Goal: Check status: Check status

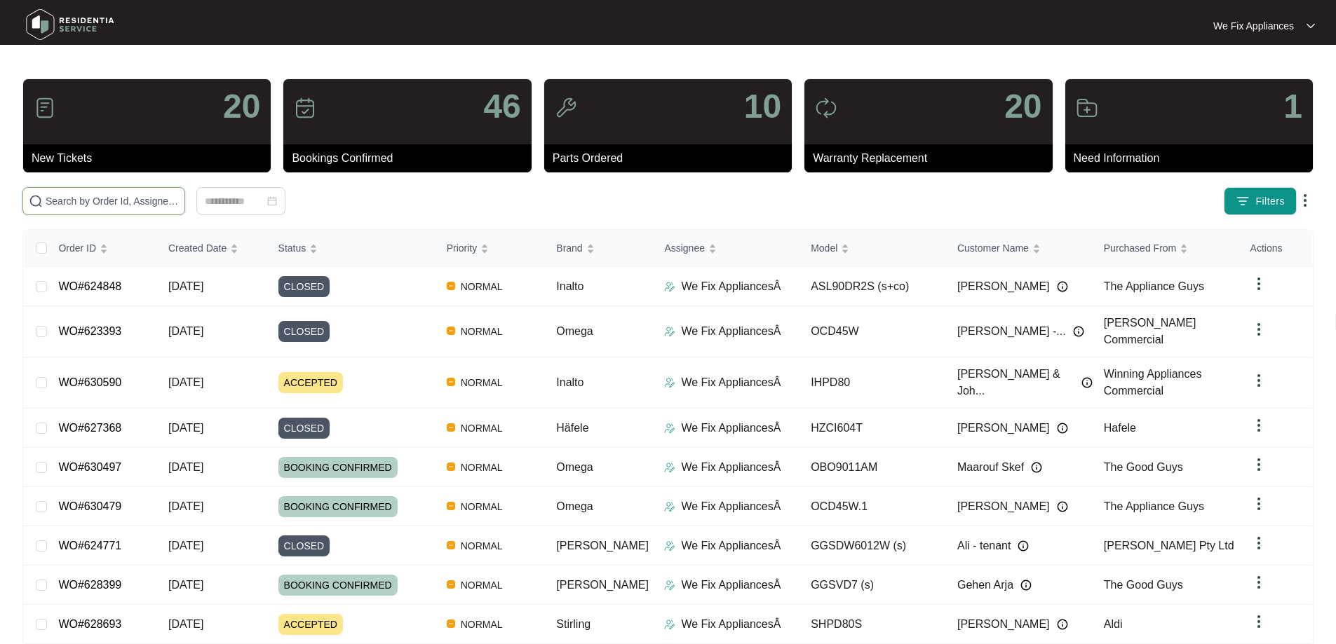
click at [80, 200] on input "text" at bounding box center [112, 201] width 133 height 15
paste input "625980"
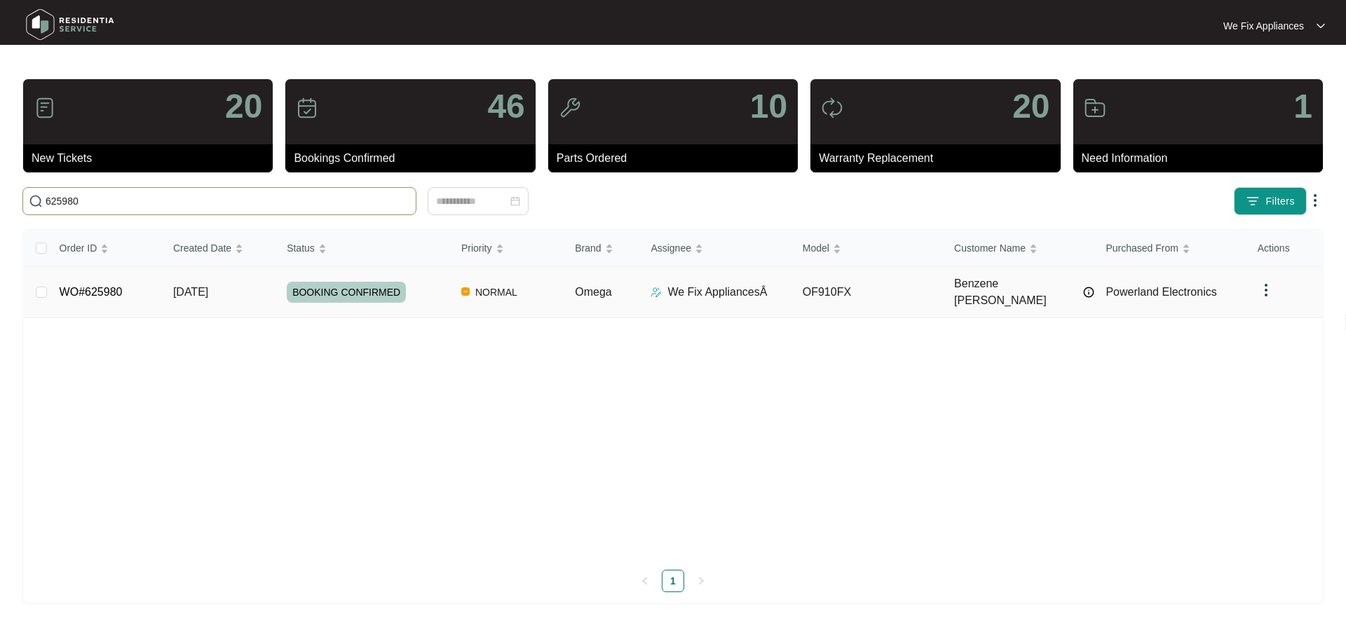
type input "625980"
click at [376, 290] on span "BOOKING CONFIRMED" at bounding box center [346, 292] width 119 height 21
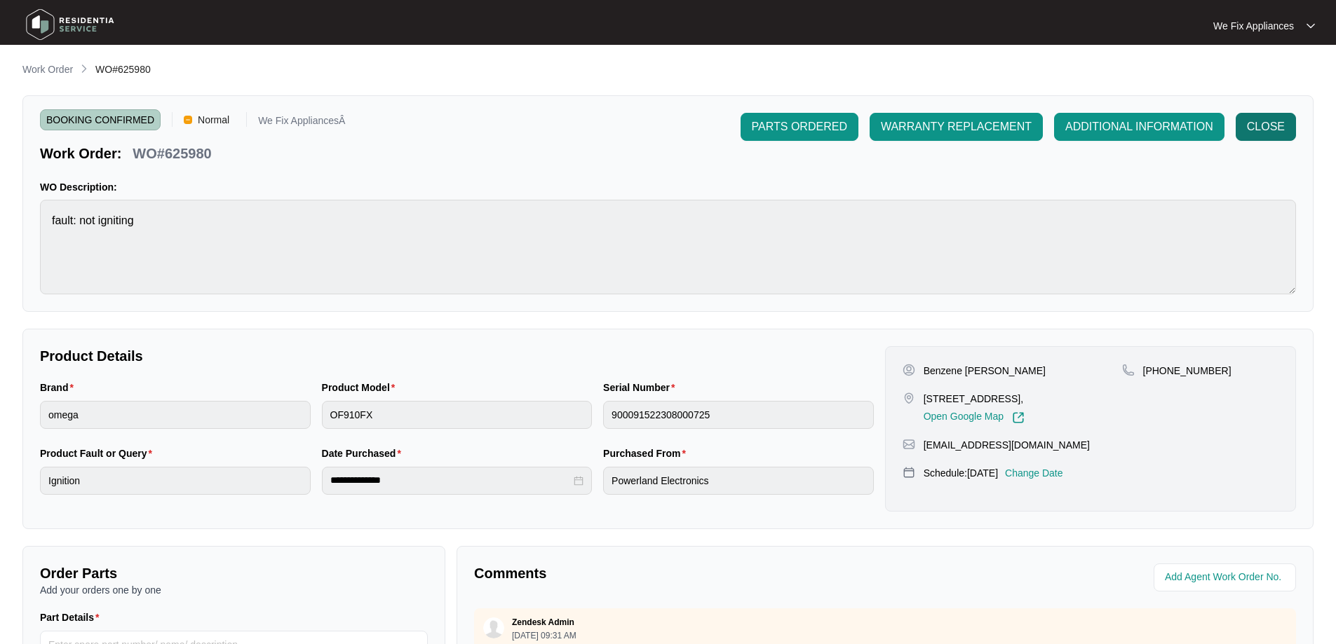
click at [1284, 121] on span "CLOSE" at bounding box center [1266, 127] width 38 height 17
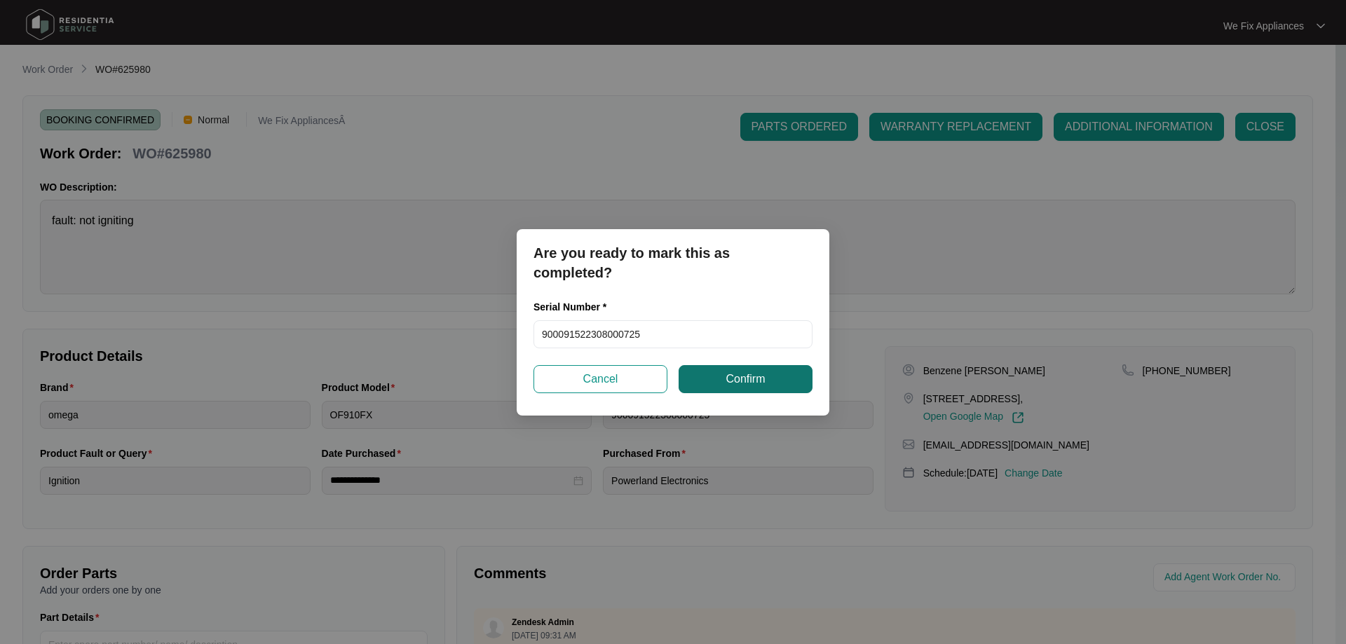
click at [761, 371] on span "Confirm" at bounding box center [745, 379] width 39 height 17
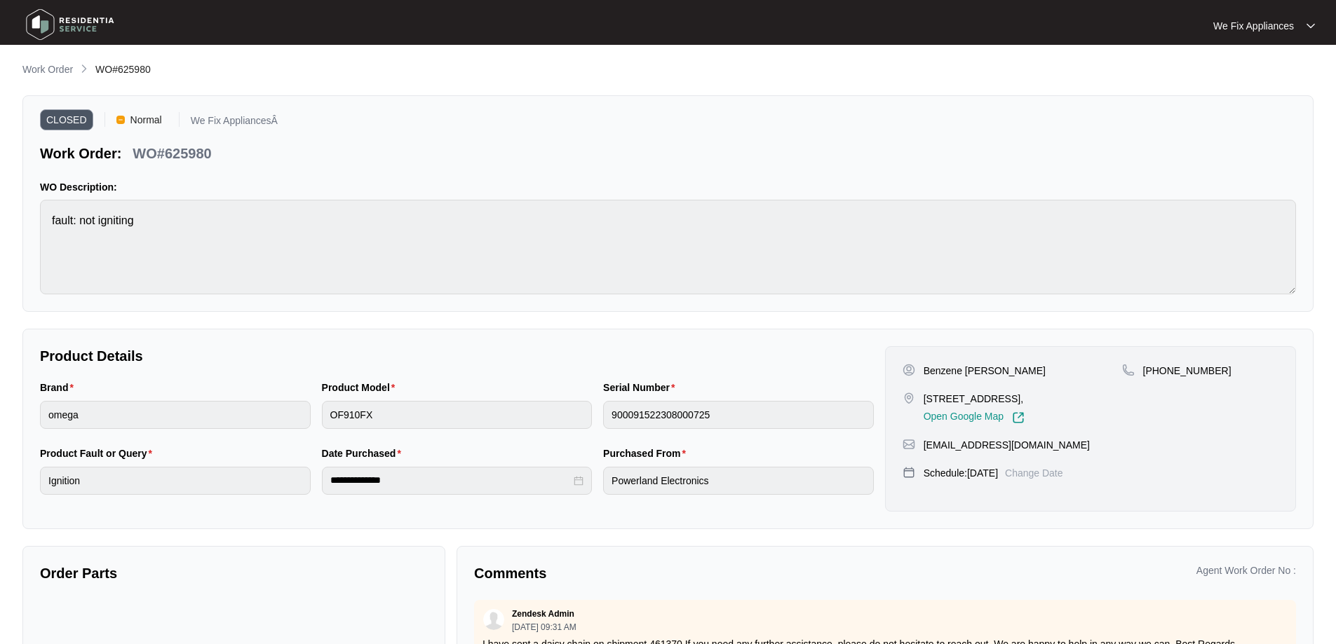
click at [50, 27] on img at bounding box center [70, 25] width 98 height 42
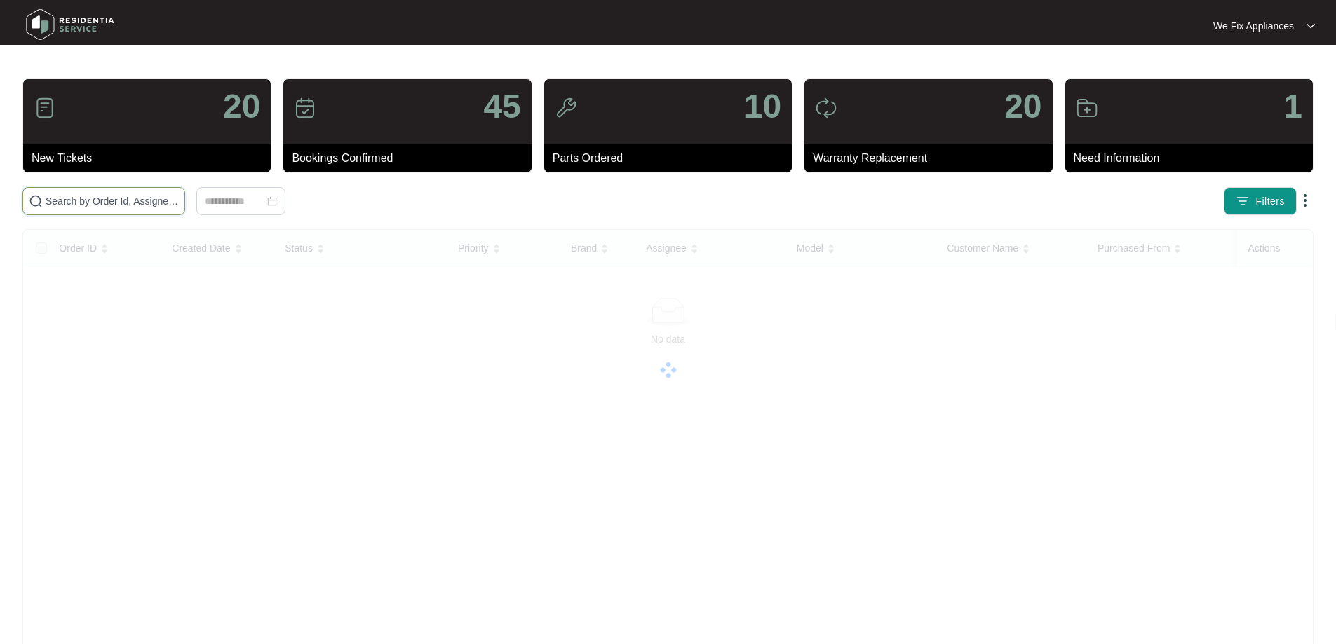
click at [87, 204] on input "text" at bounding box center [112, 201] width 133 height 15
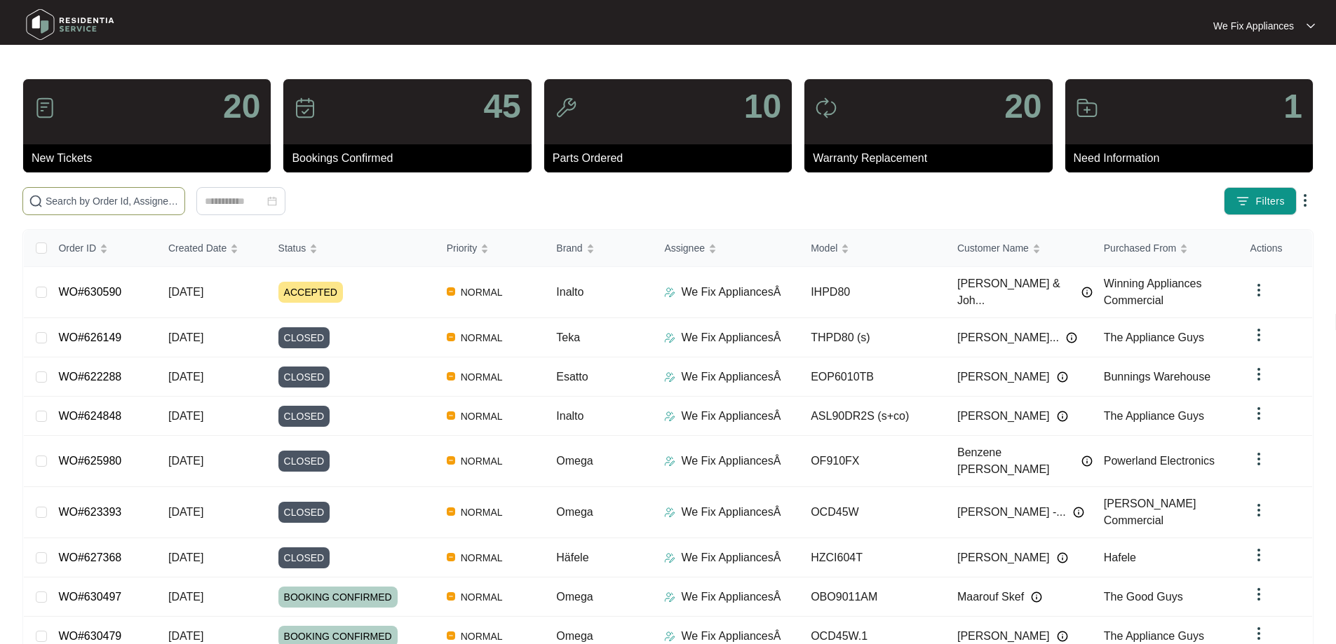
paste input "622511"
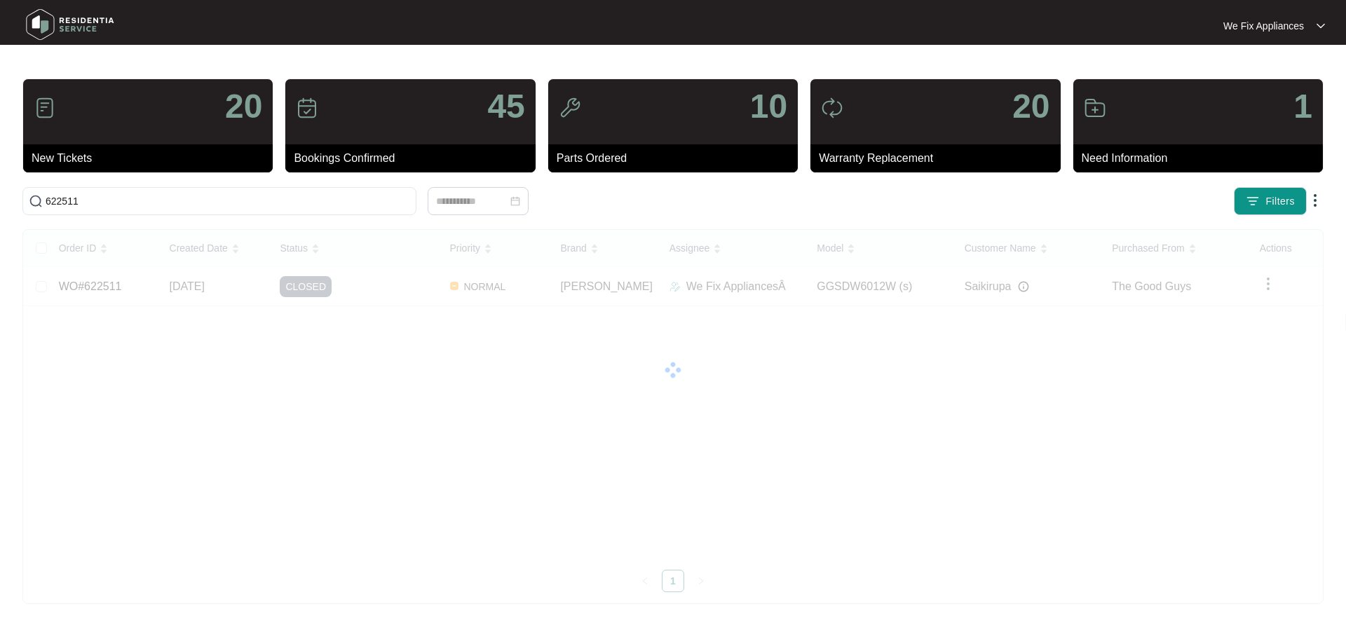
click at [851, 581] on div "Order ID Created Date Status Priority Brand Assignee Model Customer Name Purcha…" at bounding box center [673, 411] width 1299 height 363
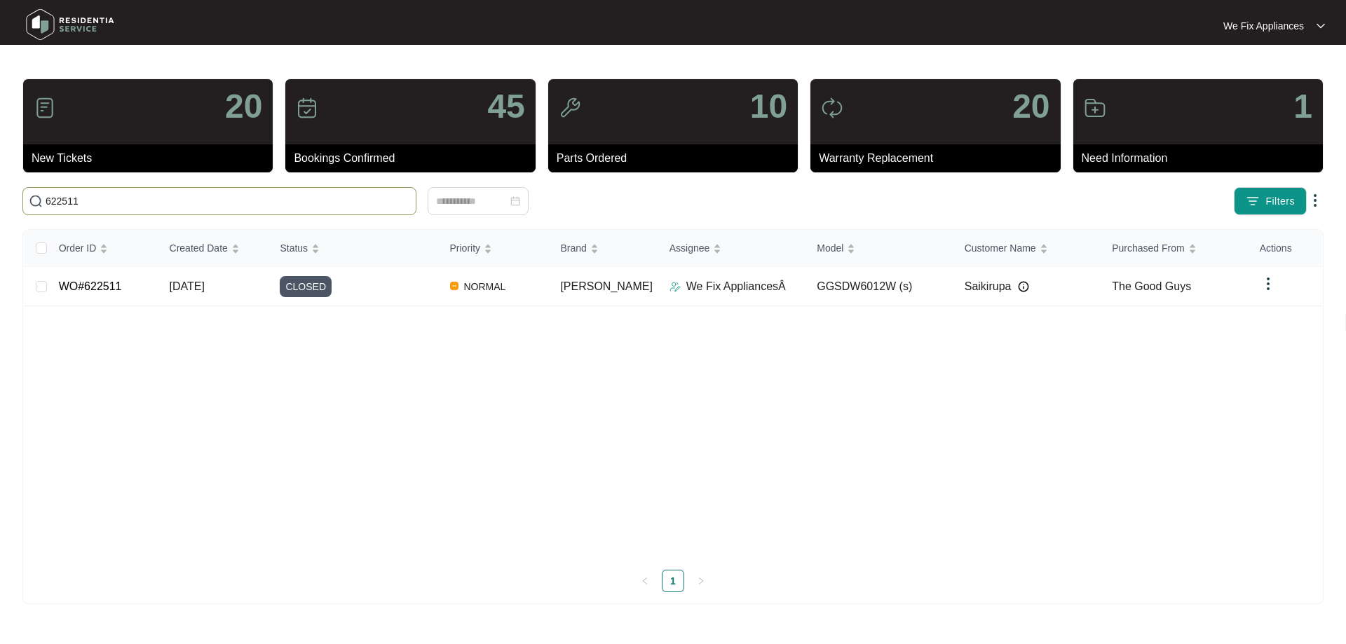
drag, startPoint x: 89, startPoint y: 201, endPoint x: 0, endPoint y: 194, distance: 89.4
click at [0, 194] on main "20 New Tickets 45 Bookings Confirmed 10 Parts Ordered 20 Warranty Replacement 1…" at bounding box center [673, 322] width 1346 height 644
paste input "4069"
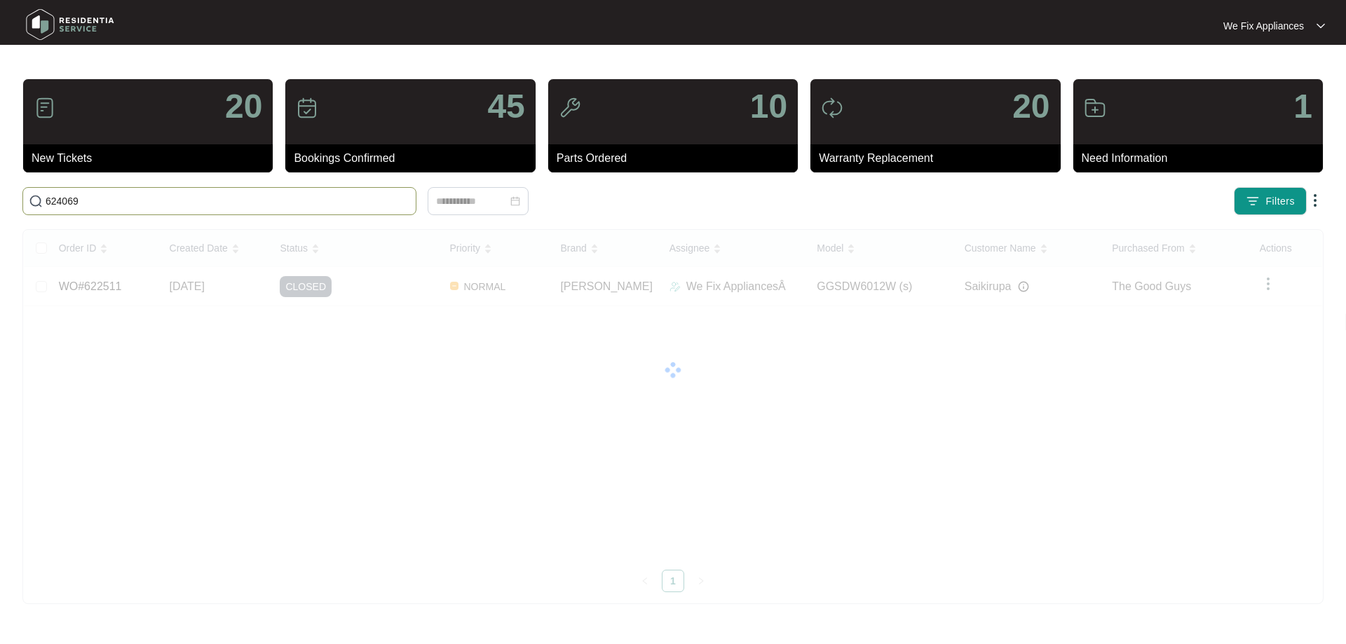
type input "624069"
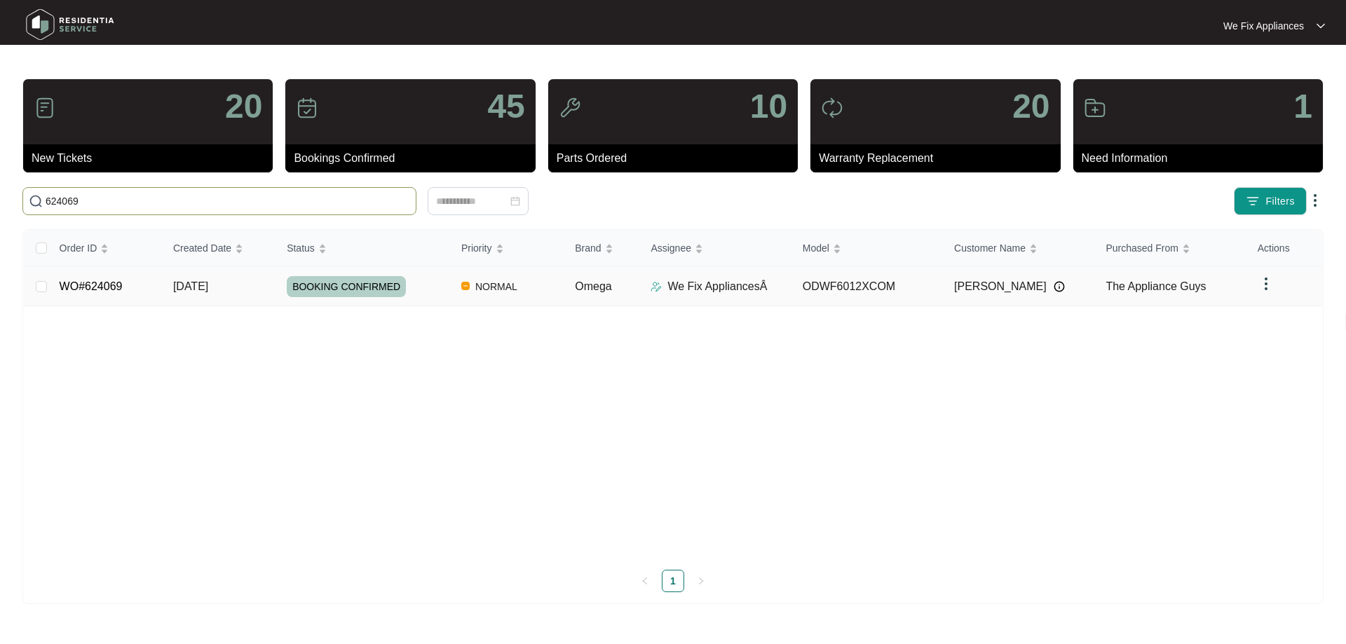
click at [337, 275] on td "BOOKING CONFIRMED" at bounding box center [363, 286] width 175 height 39
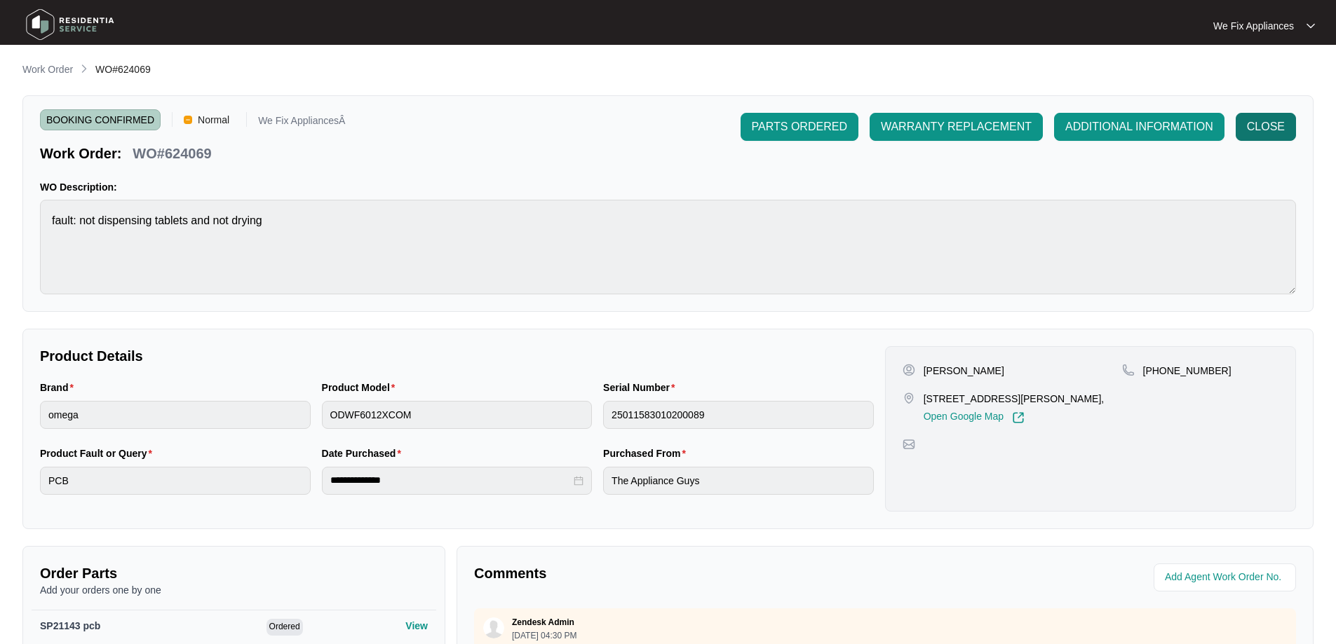
click at [1263, 126] on span "CLOSE" at bounding box center [1266, 127] width 38 height 17
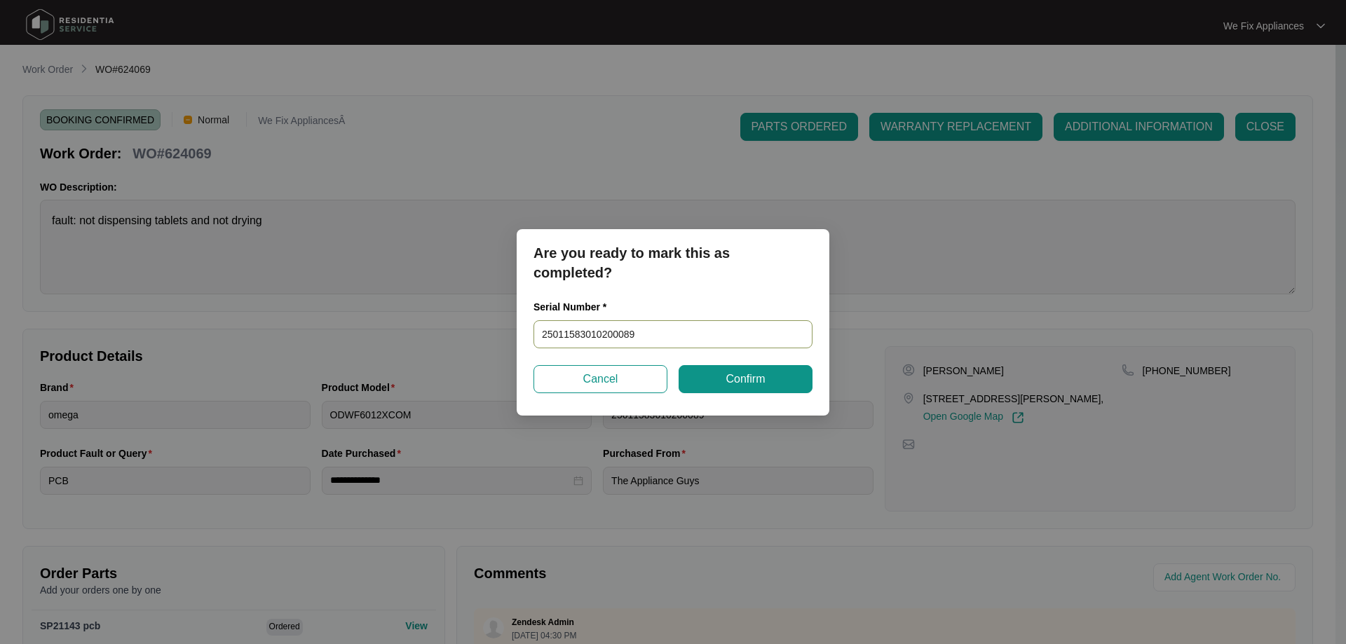
drag, startPoint x: 642, startPoint y: 328, endPoint x: 458, endPoint y: 333, distance: 184.5
click at [458, 333] on div "Are you ready to mark this as completed? Serial Number * 25011583010200089 Canc…" at bounding box center [673, 322] width 1346 height 644
click at [764, 380] on span "Confirm" at bounding box center [745, 379] width 39 height 17
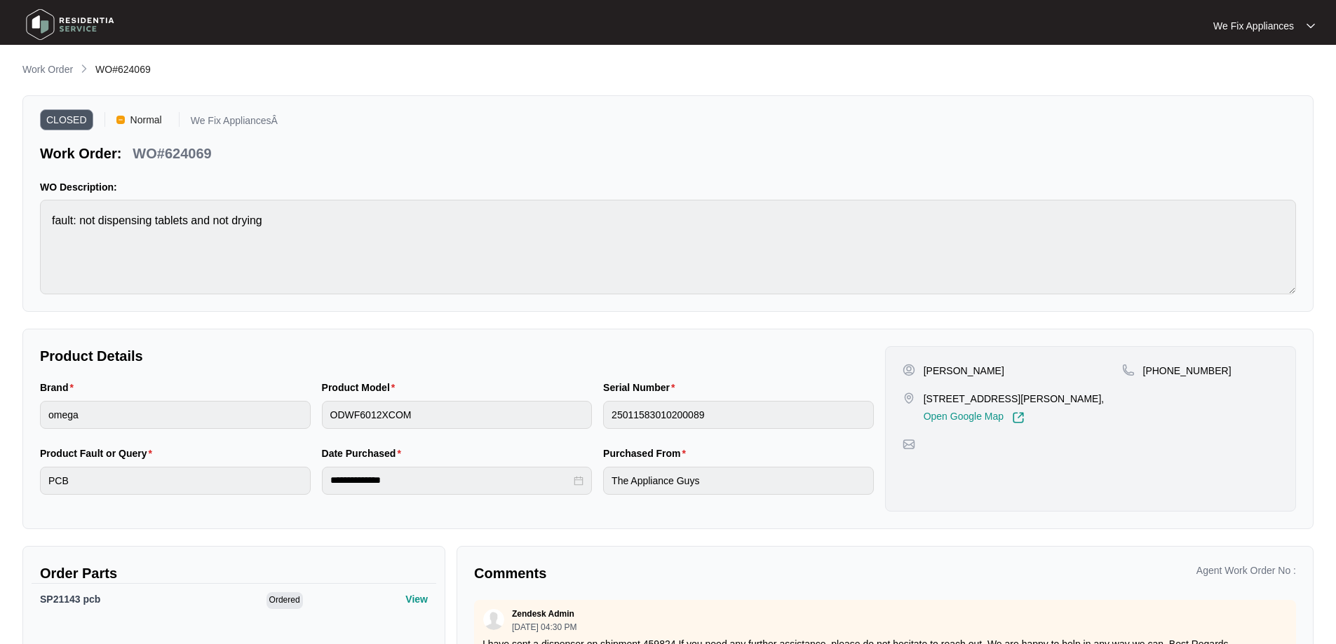
click at [39, 20] on img at bounding box center [70, 25] width 98 height 42
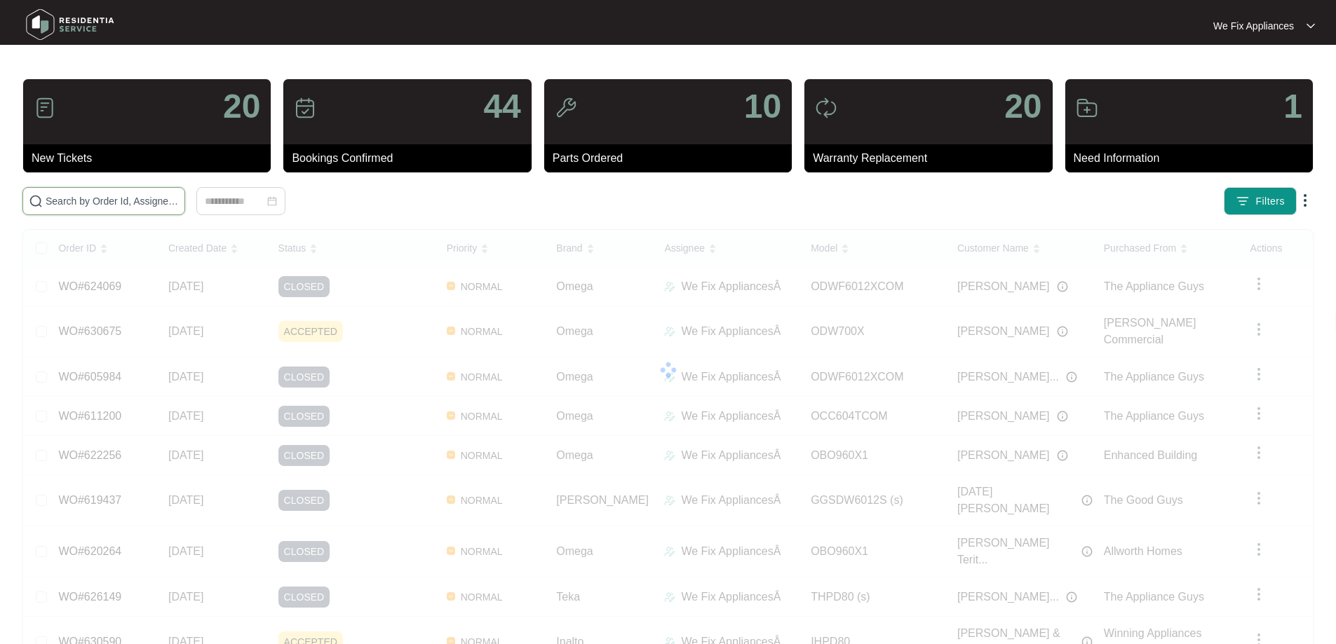
click at [78, 206] on input "text" at bounding box center [112, 201] width 133 height 15
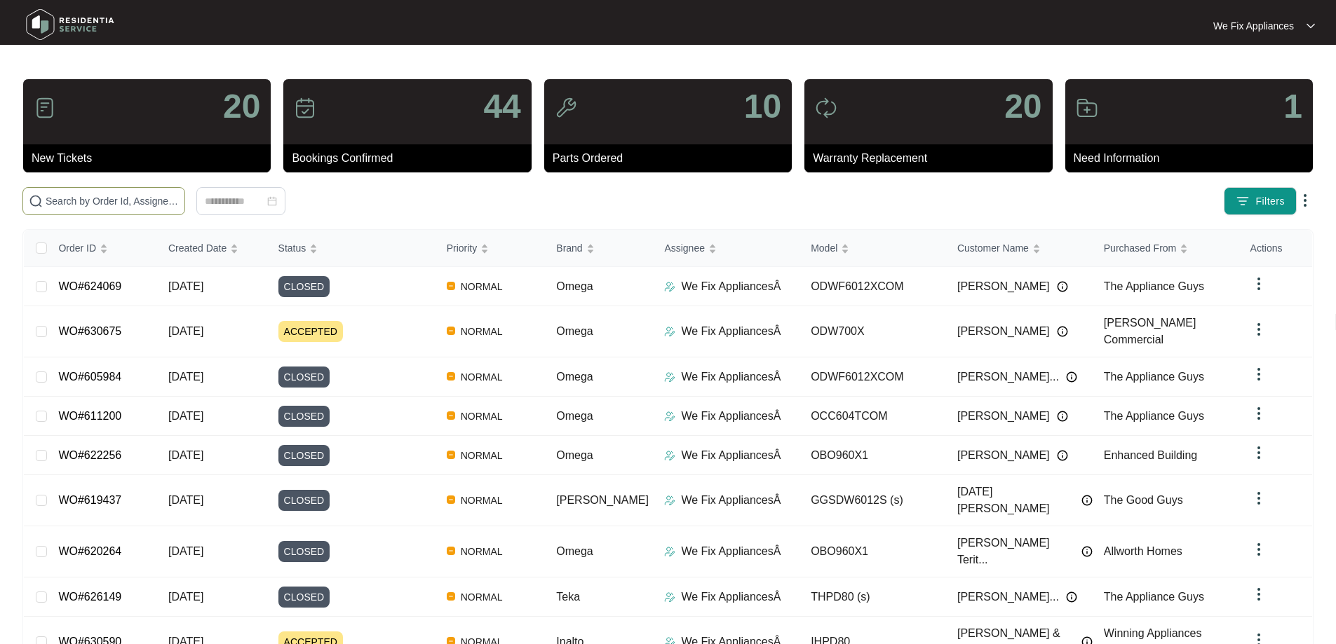
paste input "626315"
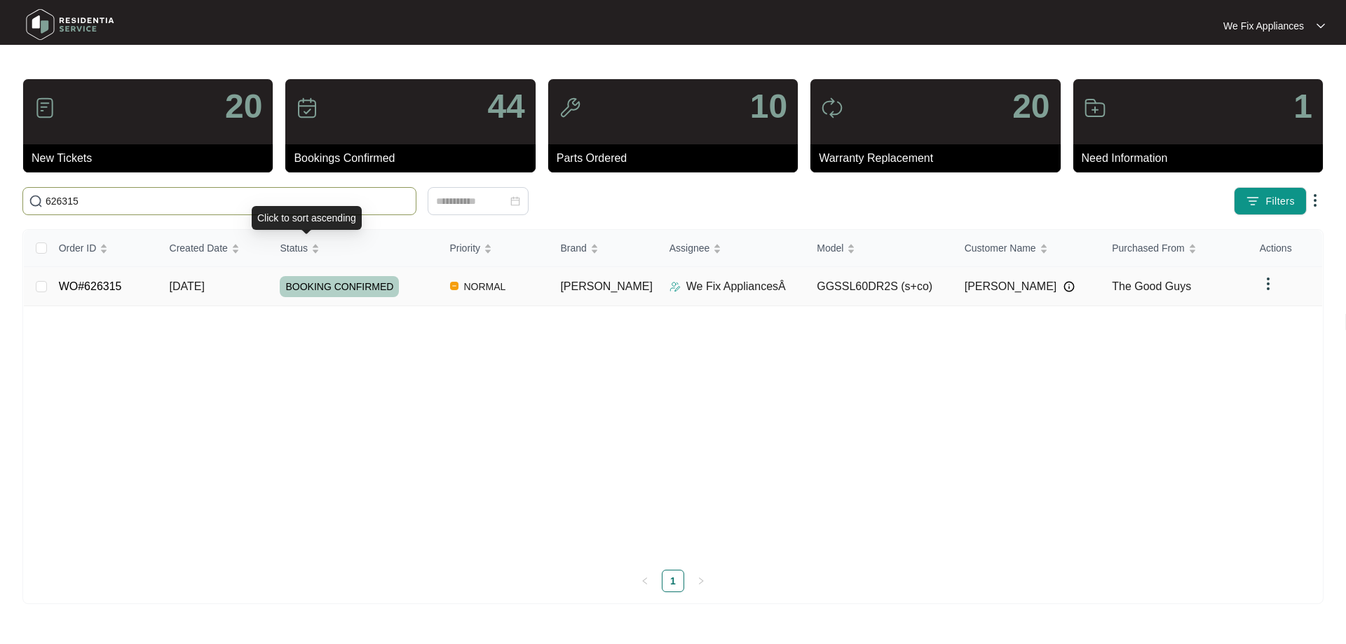
type input "626315"
click at [341, 287] on span "BOOKING CONFIRMED" at bounding box center [339, 286] width 119 height 21
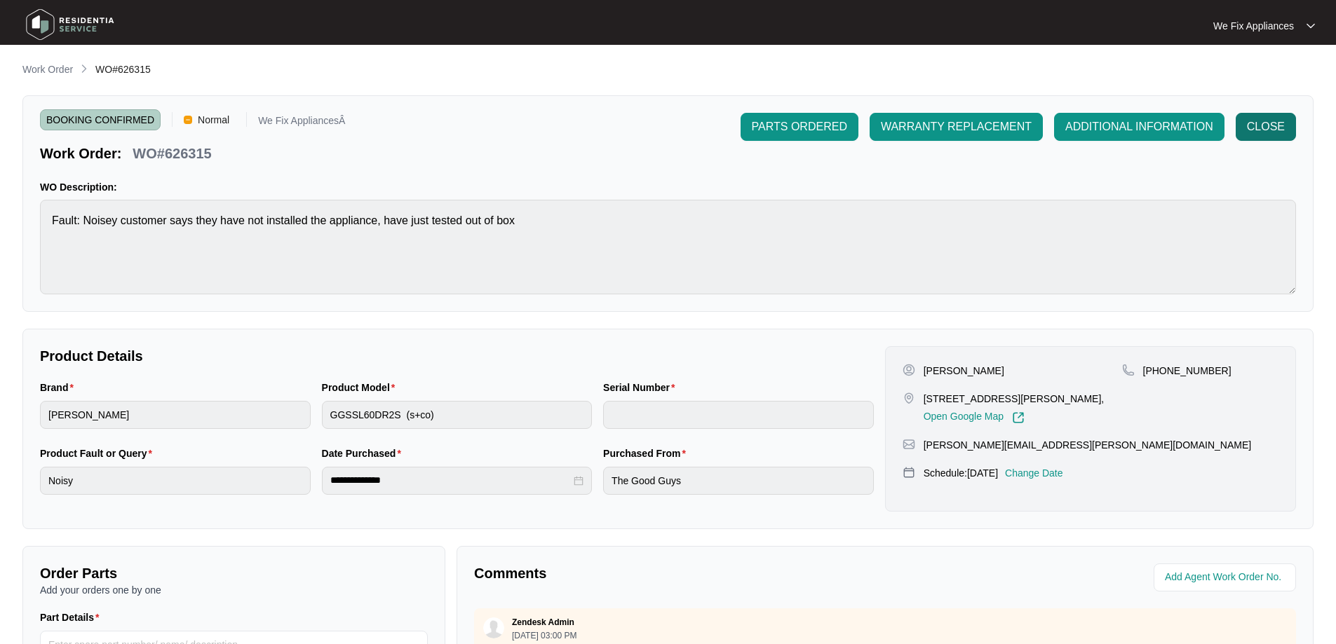
click at [1280, 121] on span "CLOSE" at bounding box center [1266, 127] width 38 height 17
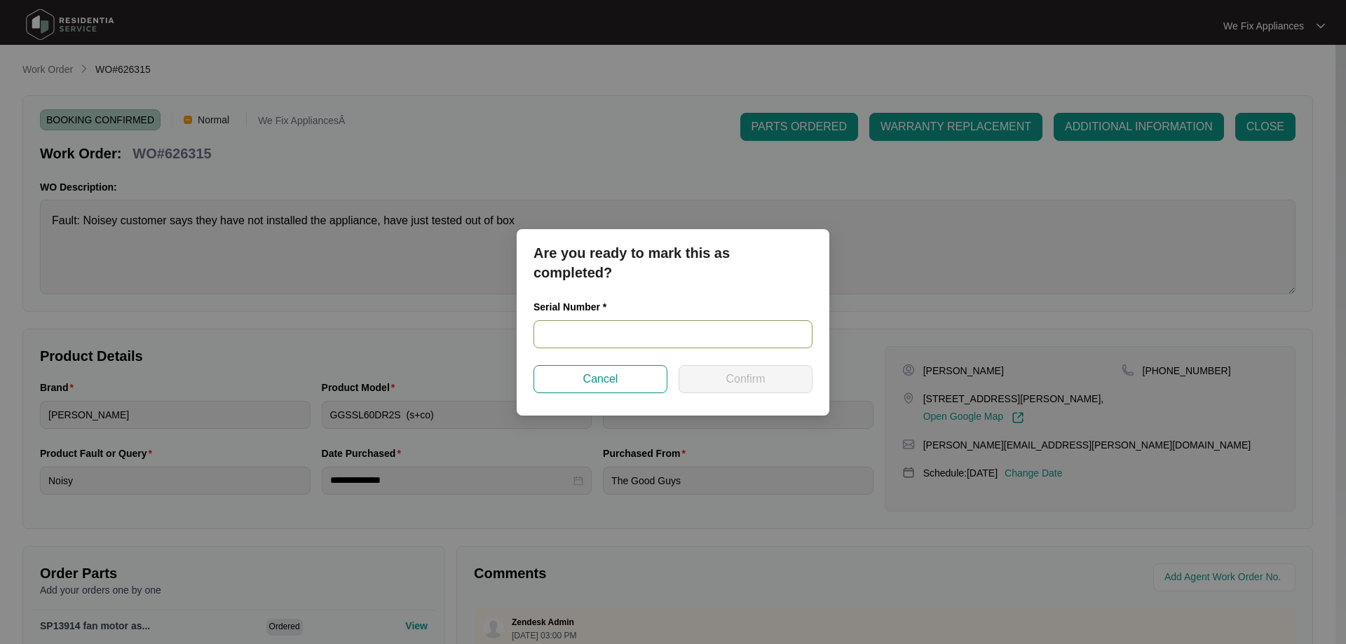
click at [618, 329] on input "text" at bounding box center [673, 334] width 279 height 28
paste input "340B71793020B072600272"
type input "340B71793020B072600272"
click at [747, 371] on span "Confirm" at bounding box center [745, 379] width 39 height 17
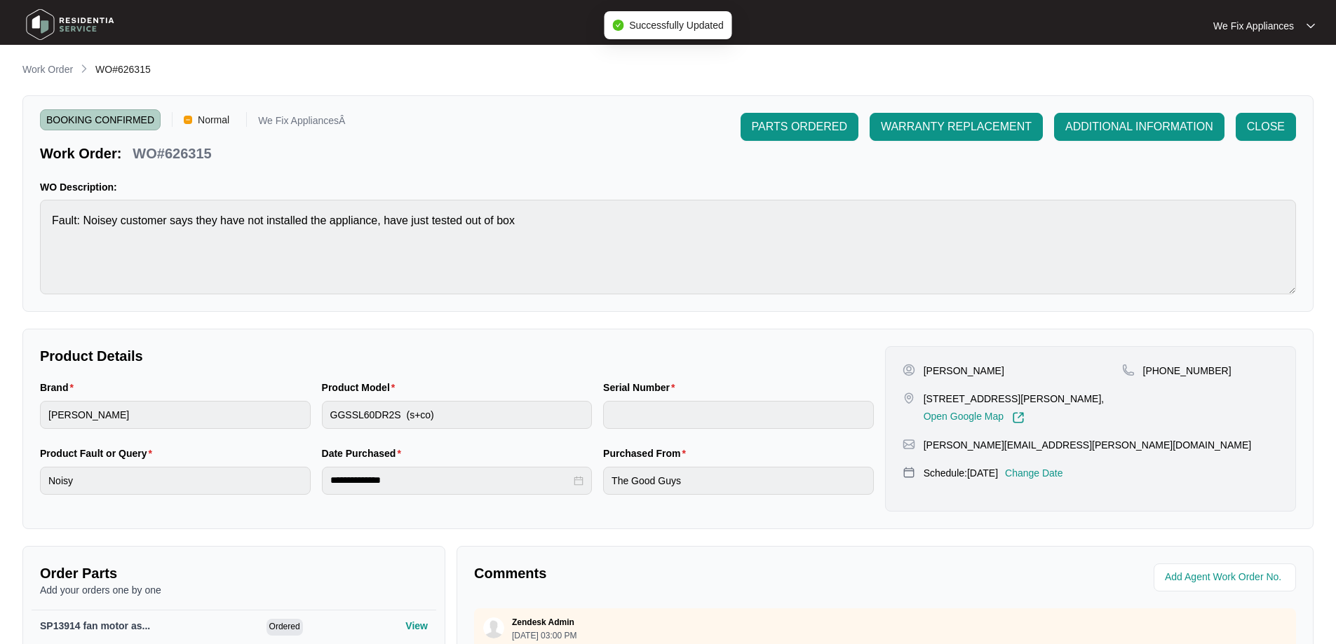
type input "340B71793020B072600272"
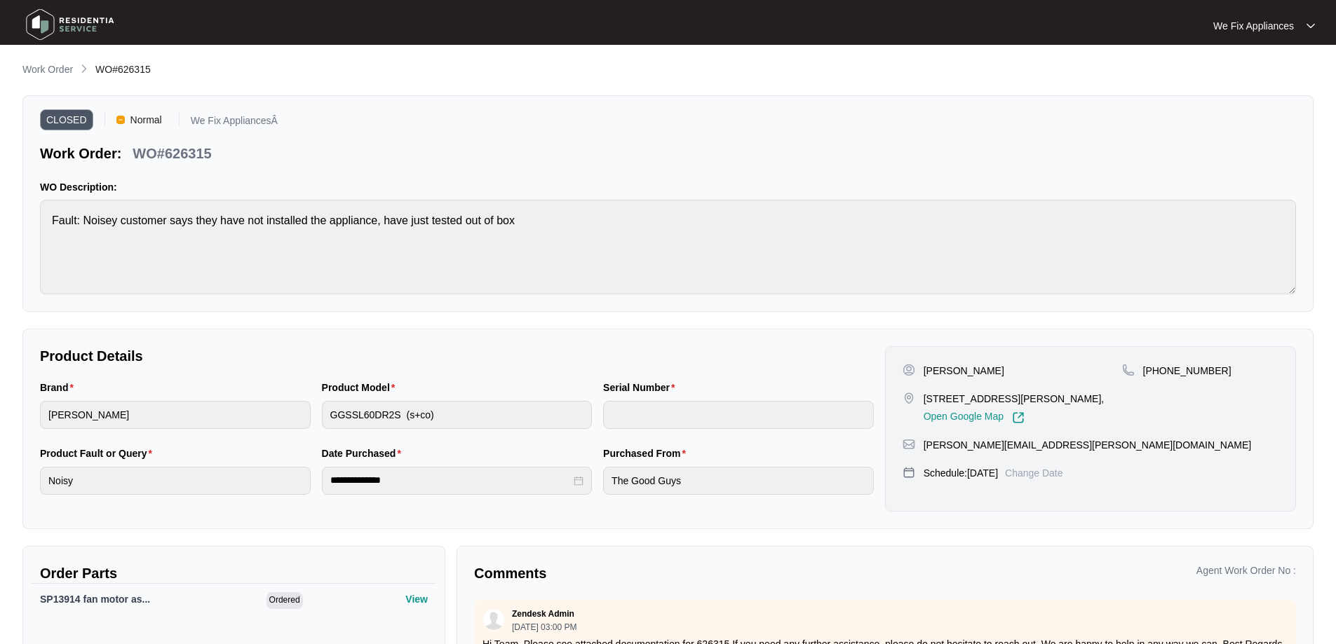
click at [63, 24] on img at bounding box center [70, 25] width 98 height 42
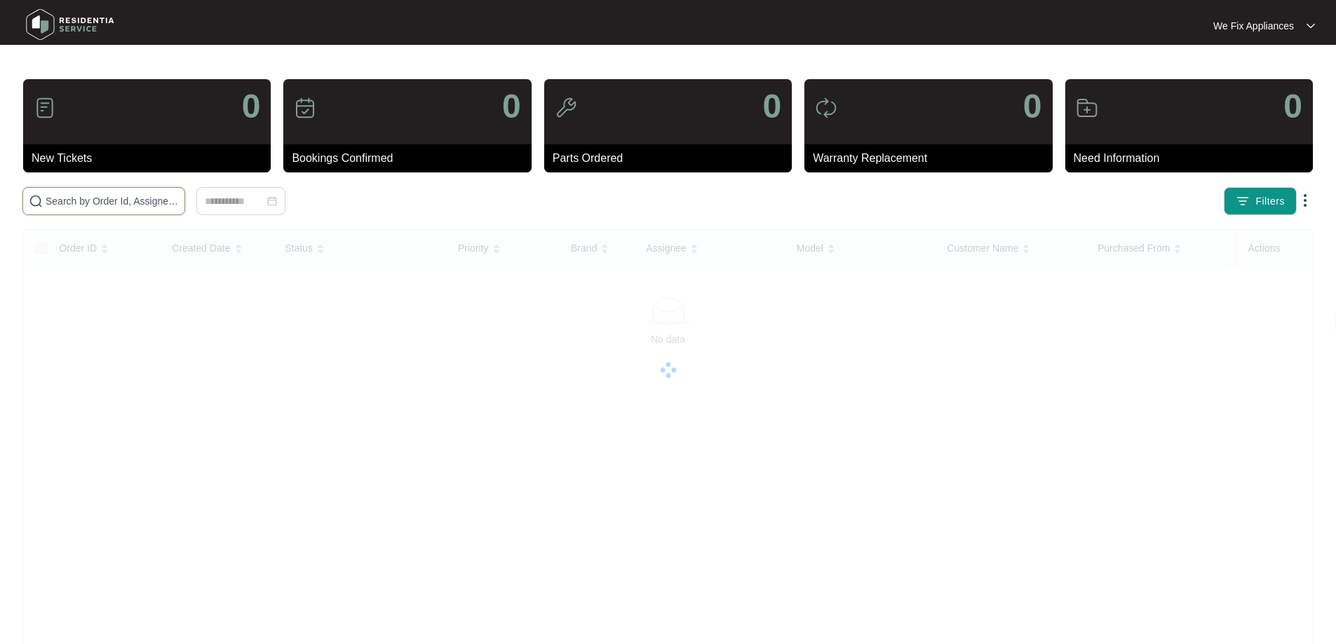
click at [85, 201] on input "text" at bounding box center [112, 201] width 133 height 15
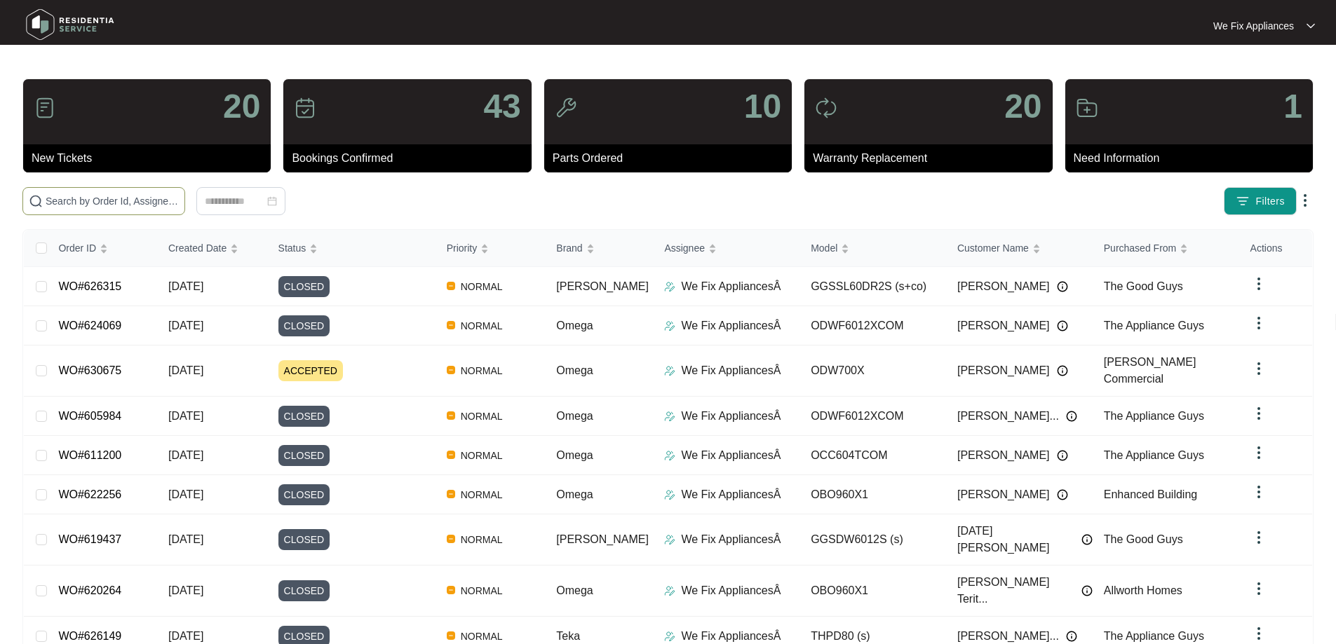
paste input "628385"
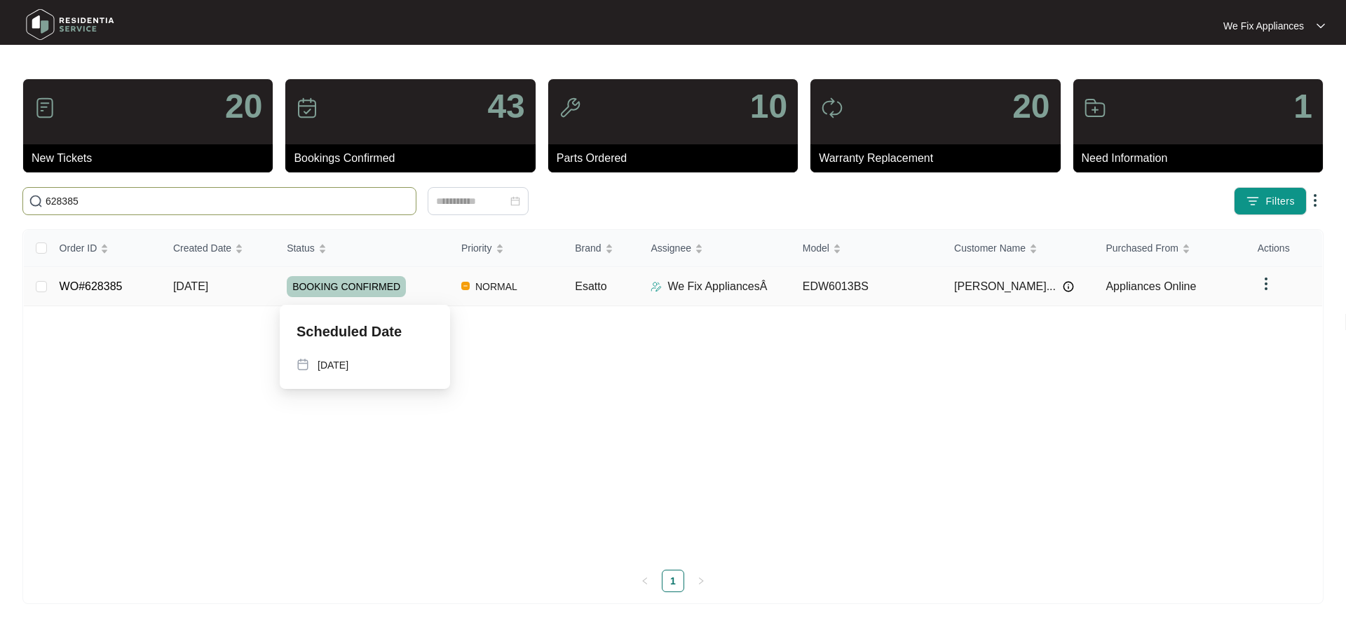
type input "628385"
click at [358, 289] on span "BOOKING CONFIRMED" at bounding box center [346, 286] width 119 height 21
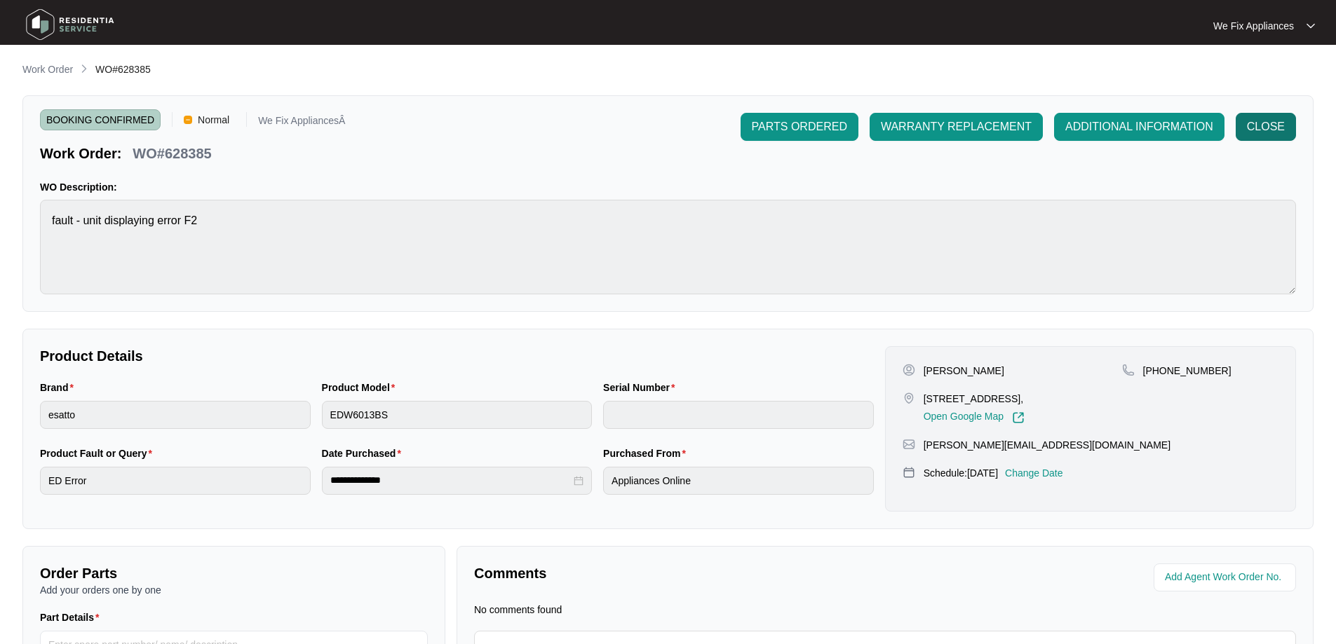
click at [1279, 124] on span "CLOSE" at bounding box center [1266, 127] width 38 height 17
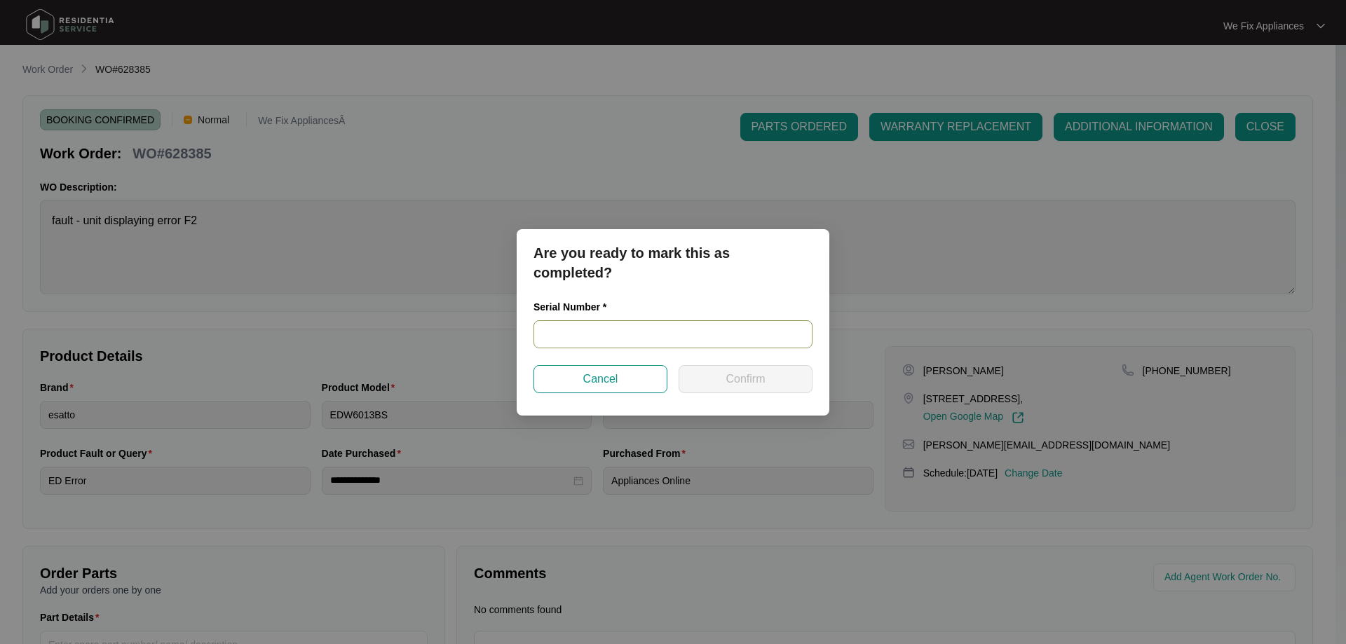
click at [598, 333] on input "text" at bounding box center [673, 334] width 279 height 28
paste input "04790206004230270062"
type input "04790206004230270062"
click at [740, 378] on span "Confirm" at bounding box center [745, 379] width 39 height 17
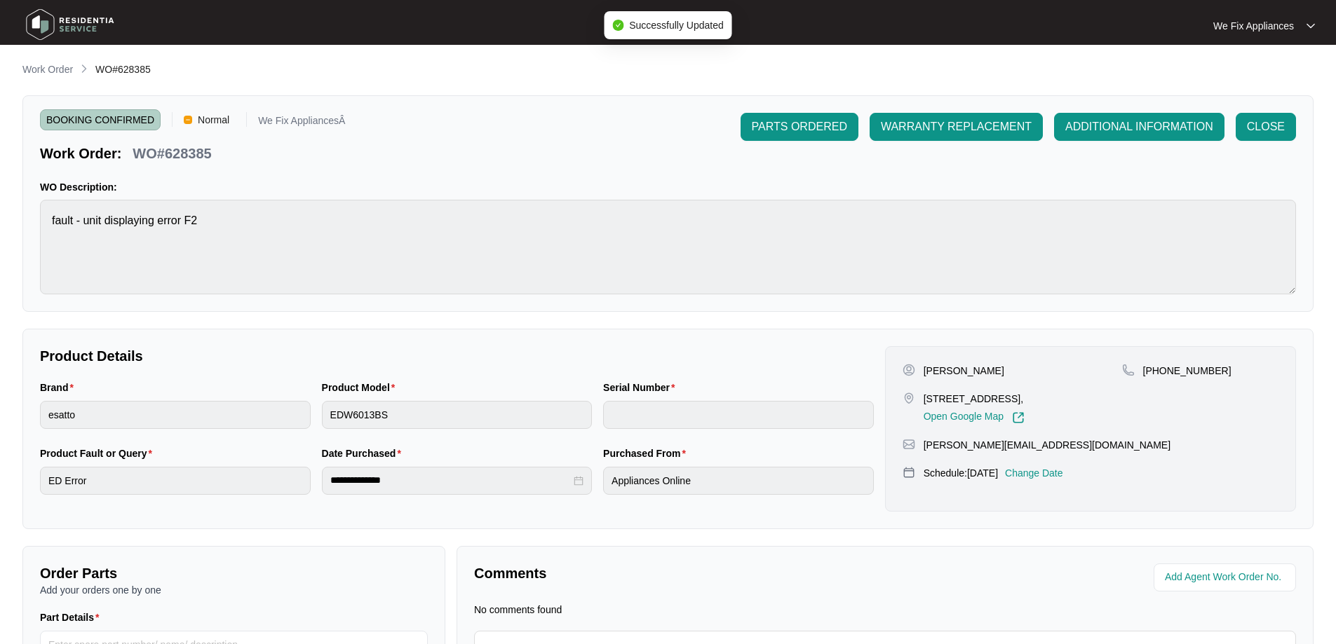
type input "04790206004230270062"
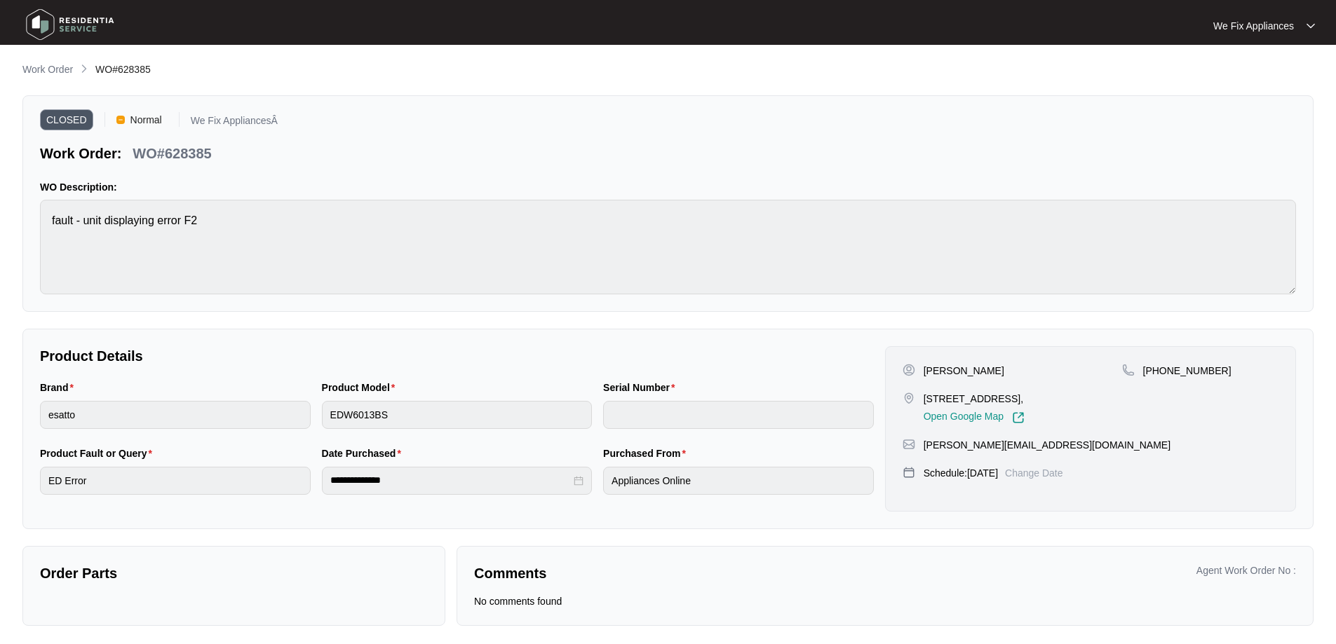
click at [78, 28] on img at bounding box center [70, 25] width 98 height 42
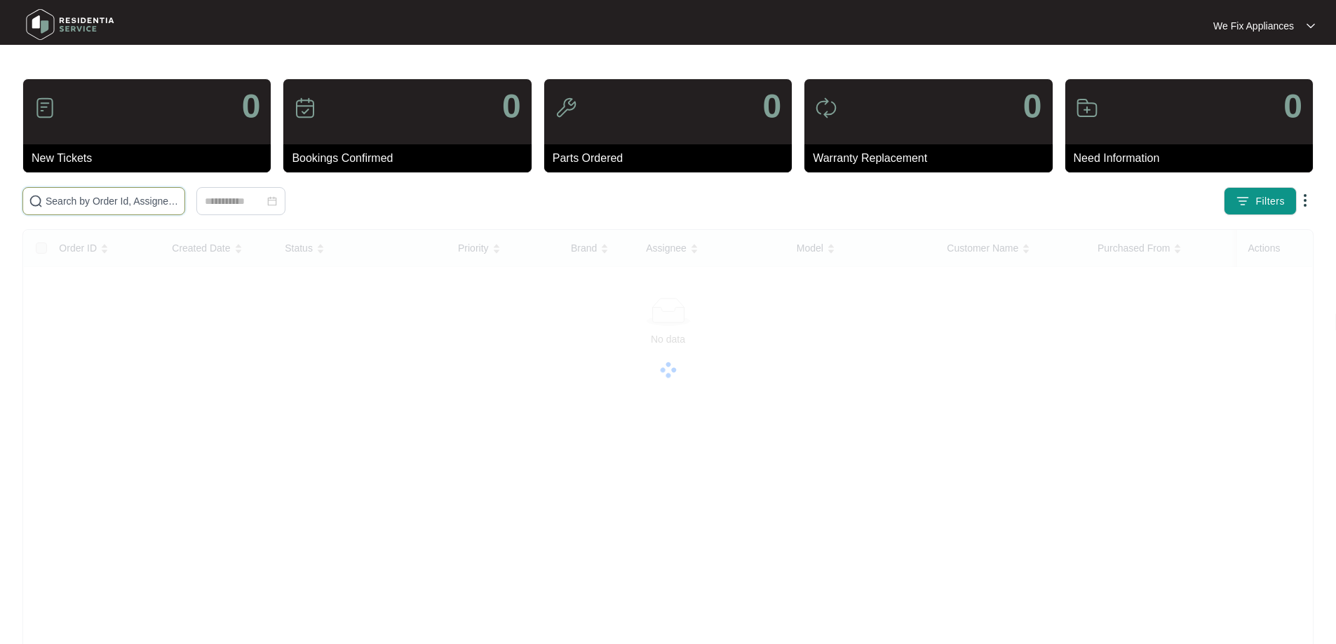
click at [75, 195] on input "text" at bounding box center [112, 201] width 133 height 15
paste input "624771"
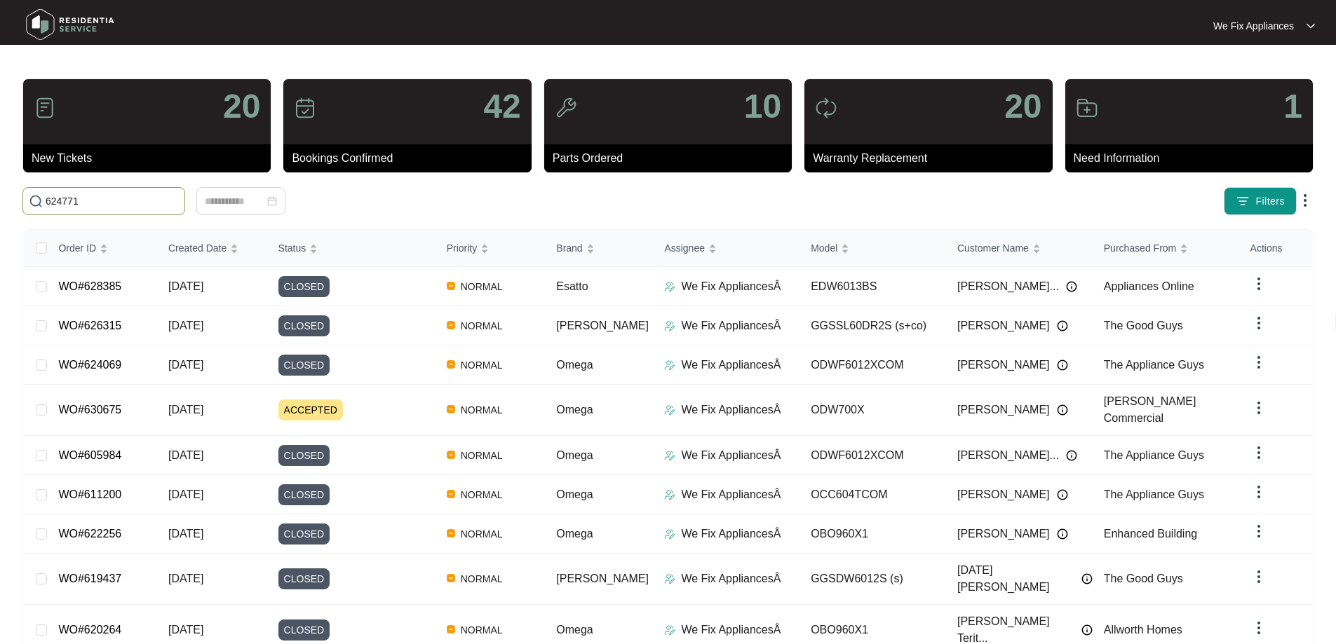
drag, startPoint x: 107, startPoint y: 199, endPoint x: 0, endPoint y: 200, distance: 106.6
click at [0, 200] on main "20 New Tickets 42 Bookings Confirmed 10 Parts Ordered 20 Warranty Replacement 1…" at bounding box center [668, 382] width 1336 height 764
type input "624771"
click at [296, 285] on span "CLOSED" at bounding box center [304, 286] width 52 height 21
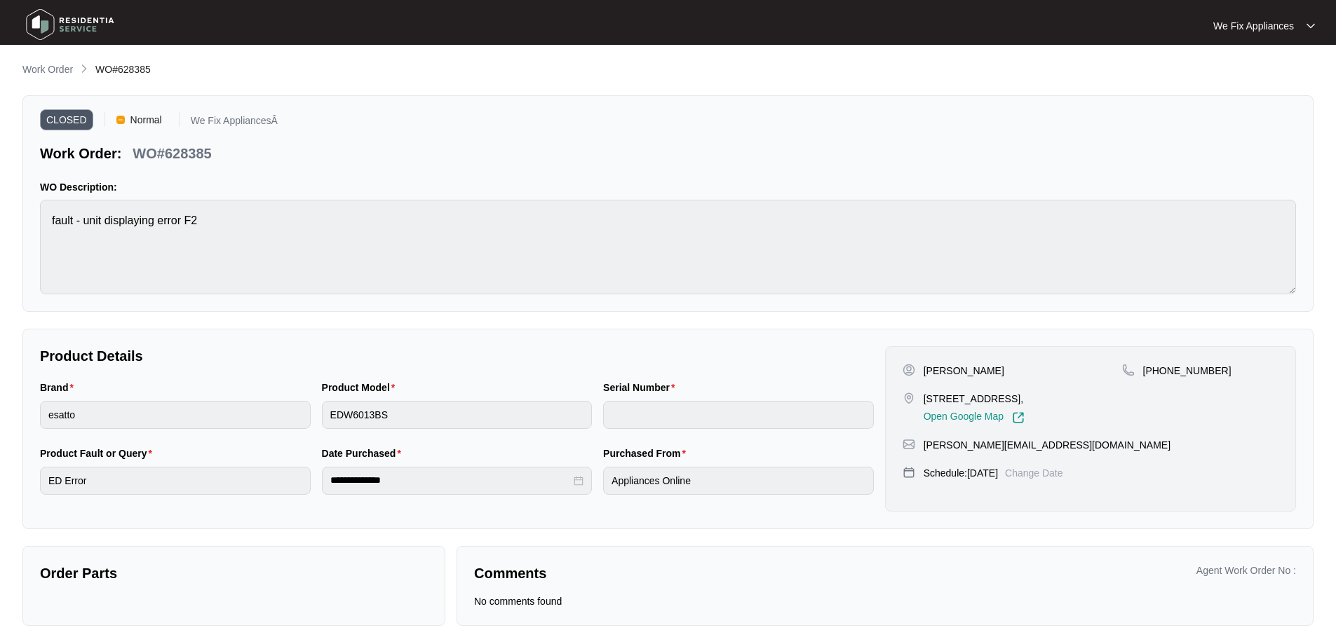
click at [60, 24] on img at bounding box center [70, 25] width 98 height 42
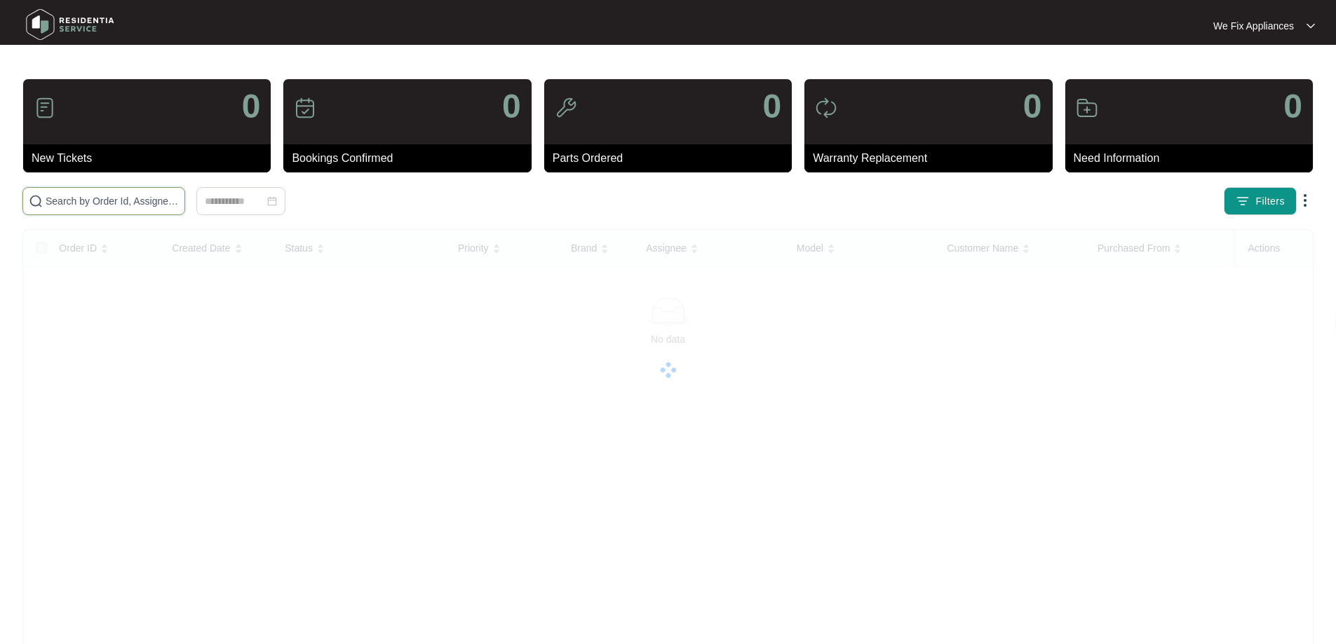
click at [85, 196] on input "text" at bounding box center [112, 201] width 133 height 15
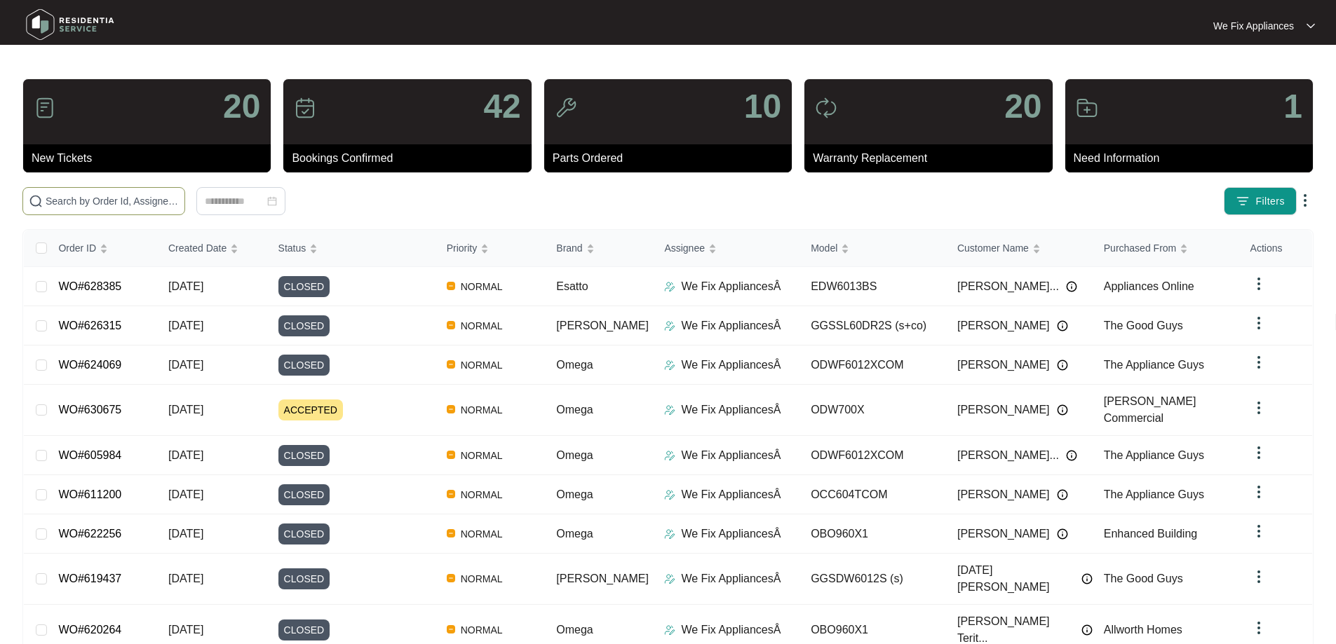
paste input "624771"
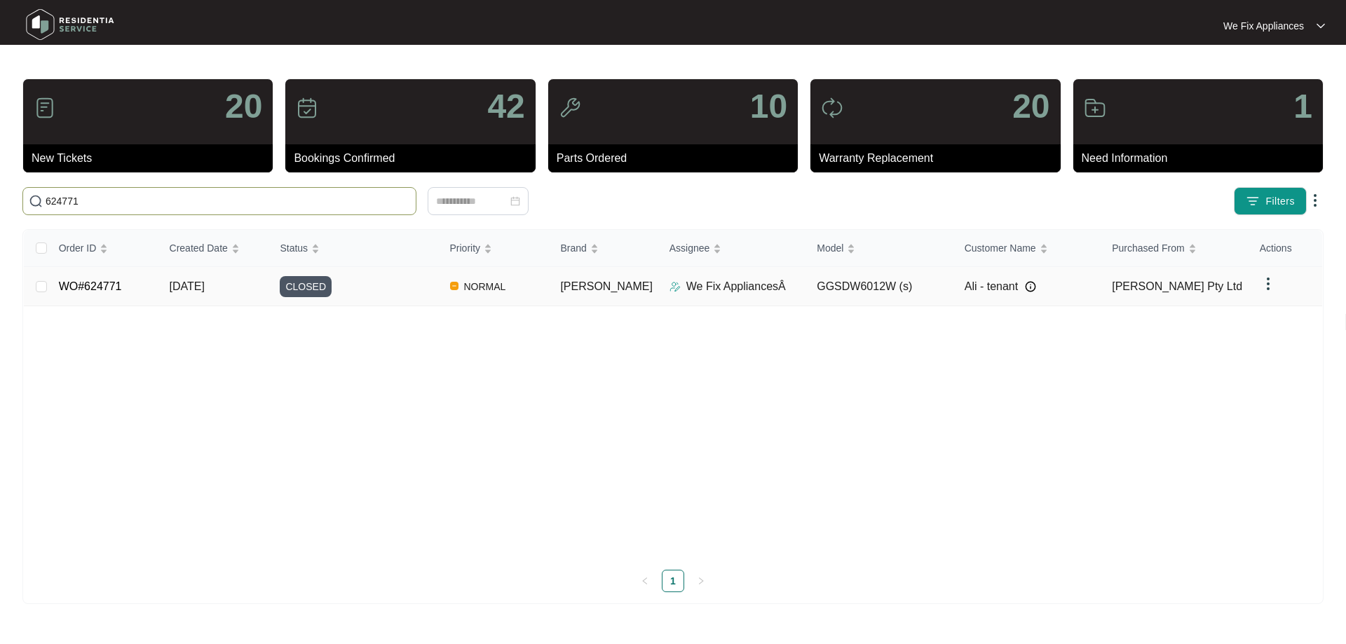
type input "624771"
click at [313, 291] on span "CLOSED" at bounding box center [306, 286] width 52 height 21
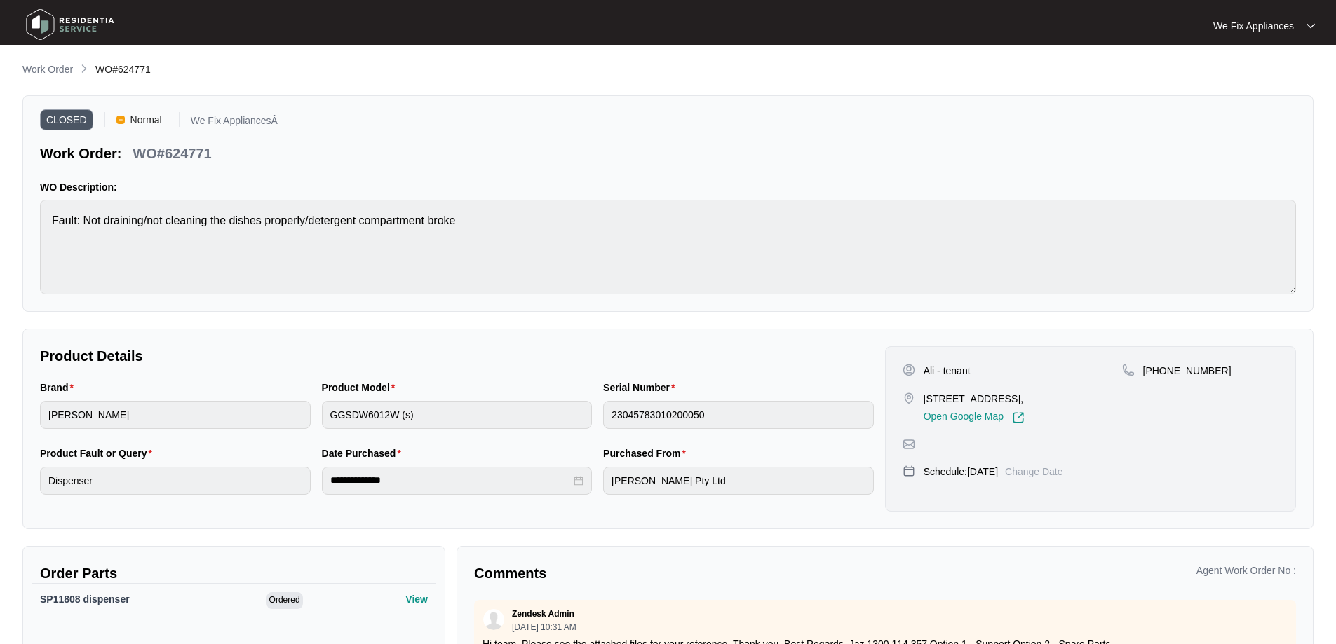
click at [53, 18] on img at bounding box center [70, 25] width 98 height 42
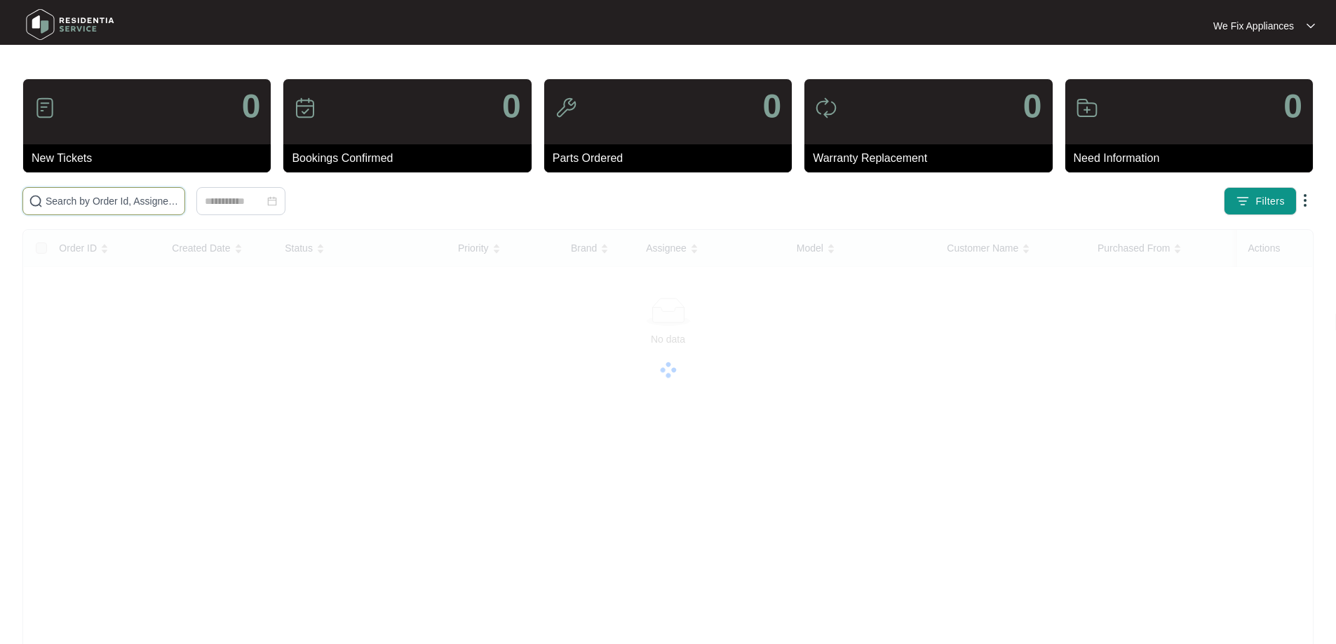
click at [66, 200] on input "text" at bounding box center [112, 201] width 133 height 15
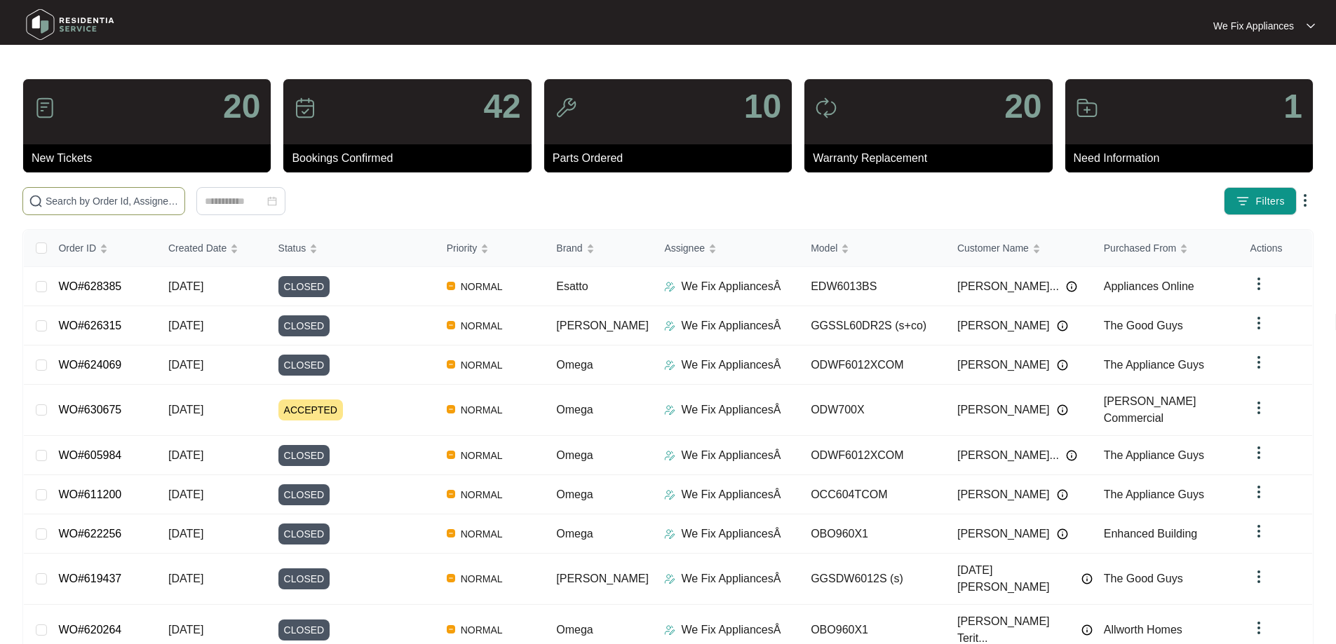
paste input "623289"
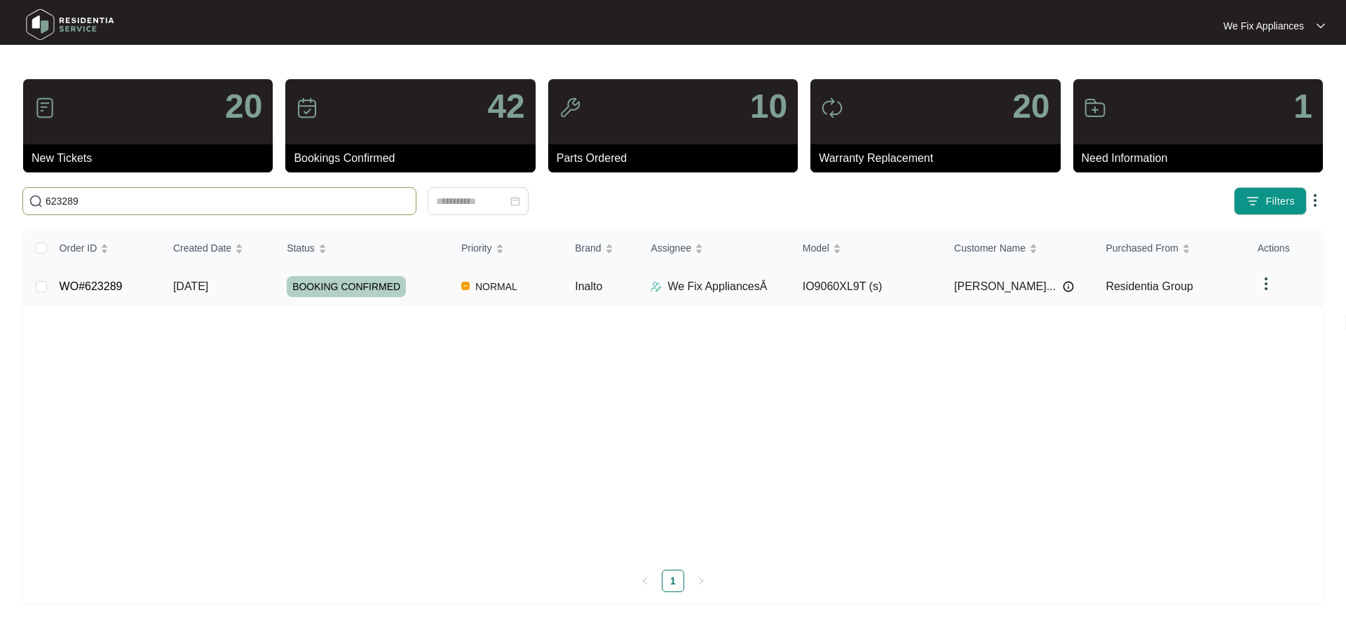
type input "623289"
click at [319, 287] on span "BOOKING CONFIRMED" at bounding box center [346, 286] width 119 height 21
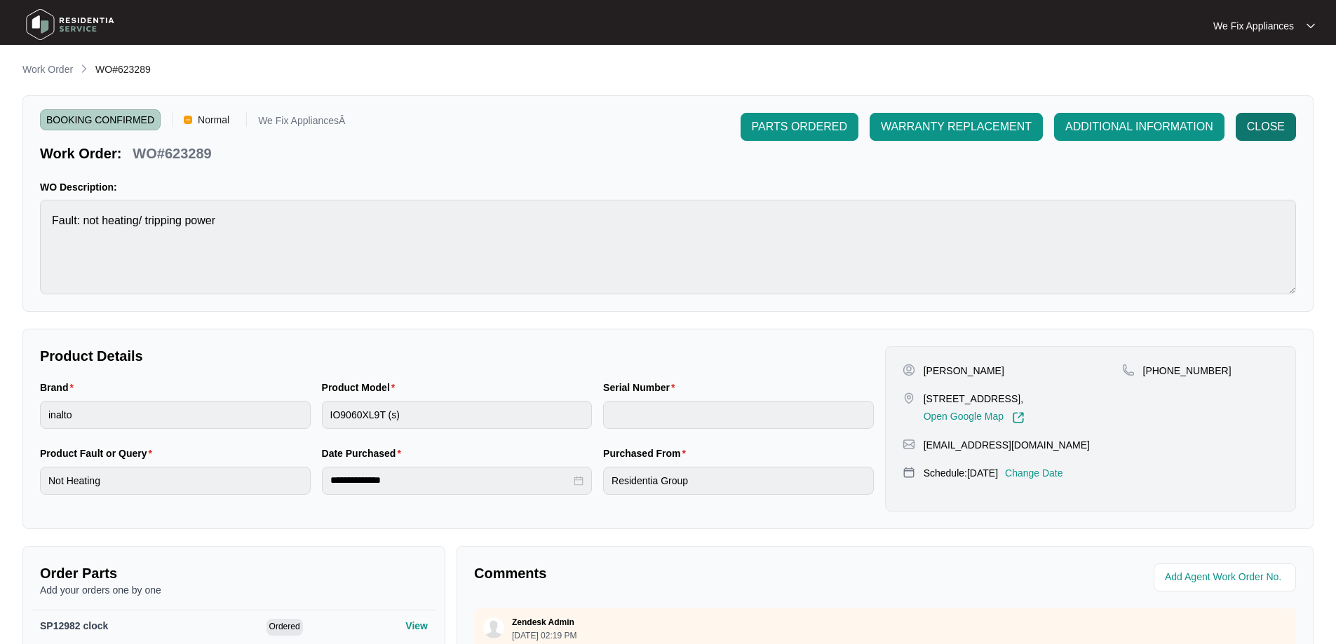
click at [1255, 127] on span "CLOSE" at bounding box center [1266, 127] width 38 height 17
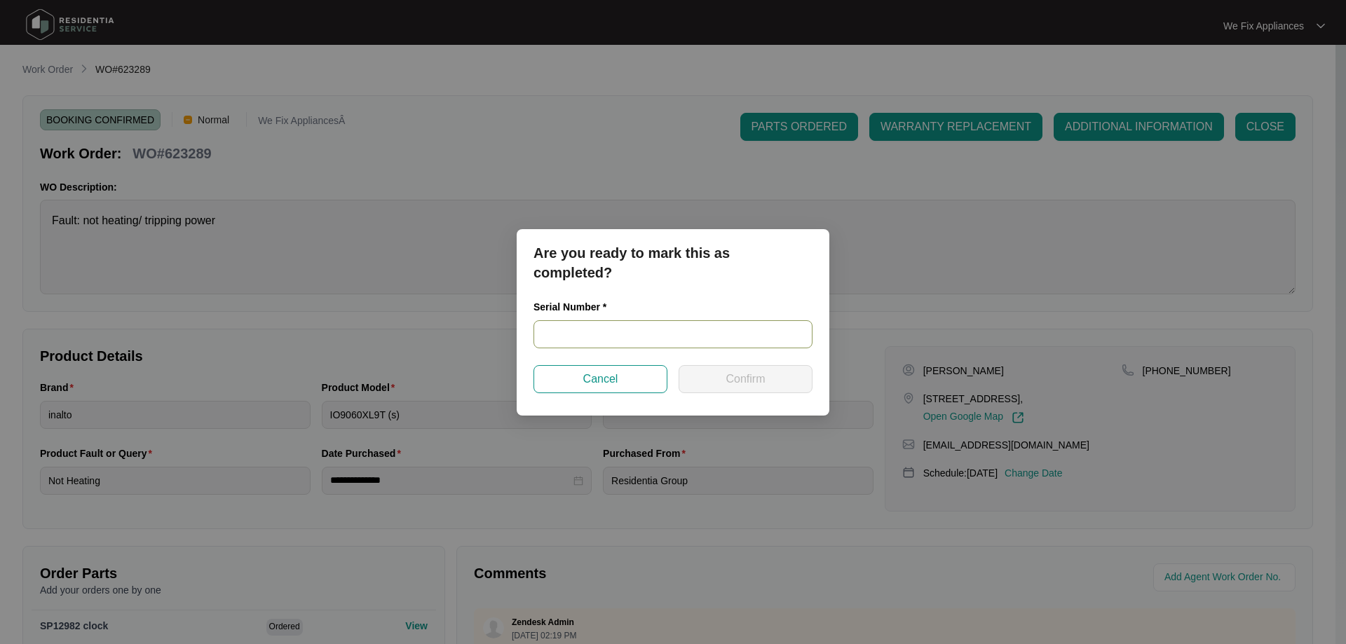
click at [567, 333] on input "text" at bounding box center [673, 334] width 279 height 28
paste input "9349260099395"
type input "9349260099395"
click at [750, 386] on span "Confirm" at bounding box center [745, 379] width 39 height 17
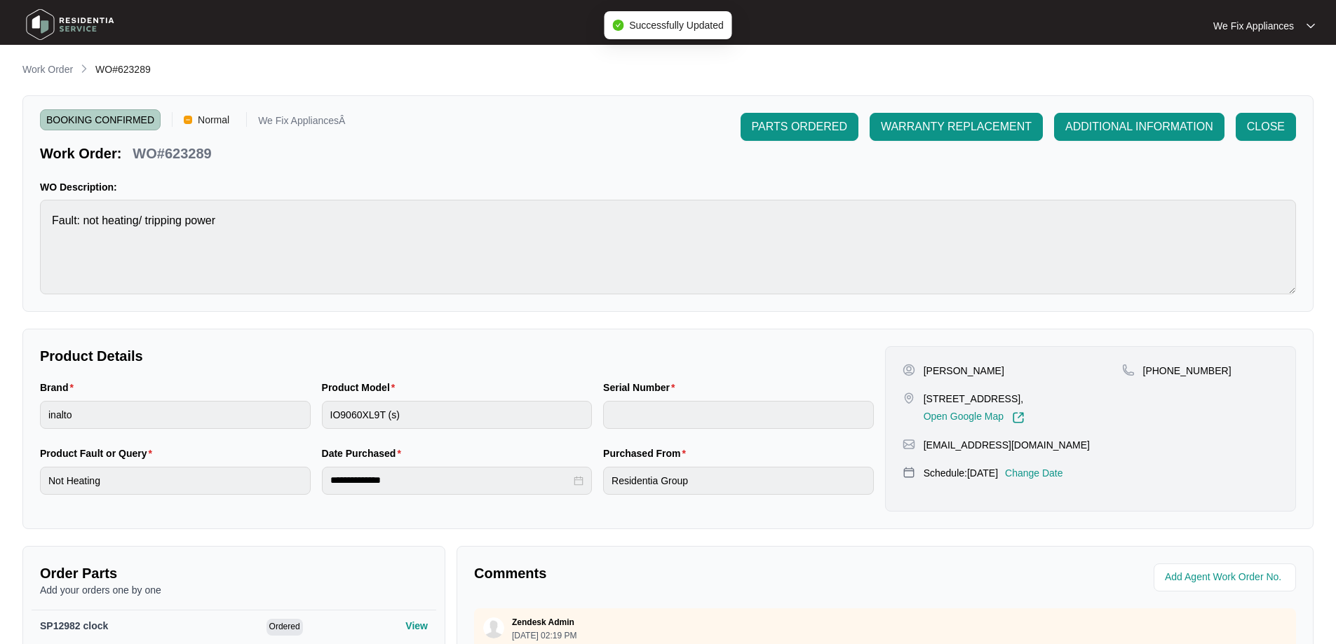
type input "9349260099395"
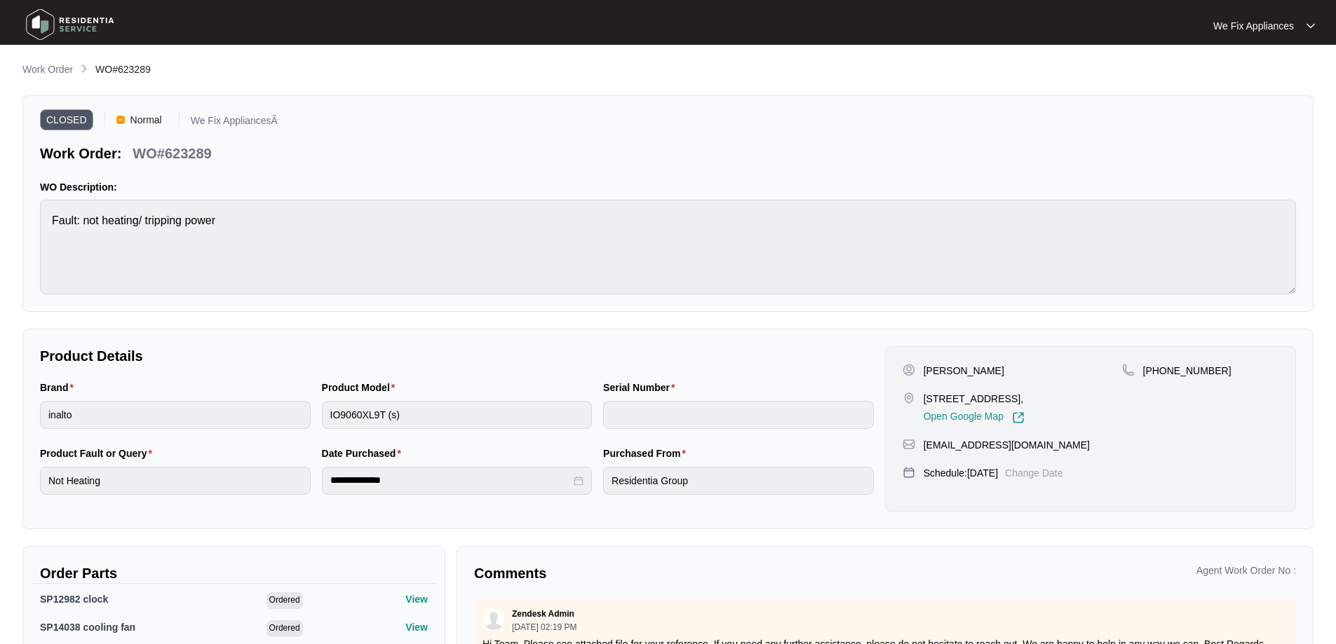
drag, startPoint x: 43, startPoint y: 22, endPoint x: 55, endPoint y: 52, distance: 32.4
click at [43, 21] on img at bounding box center [70, 25] width 98 height 42
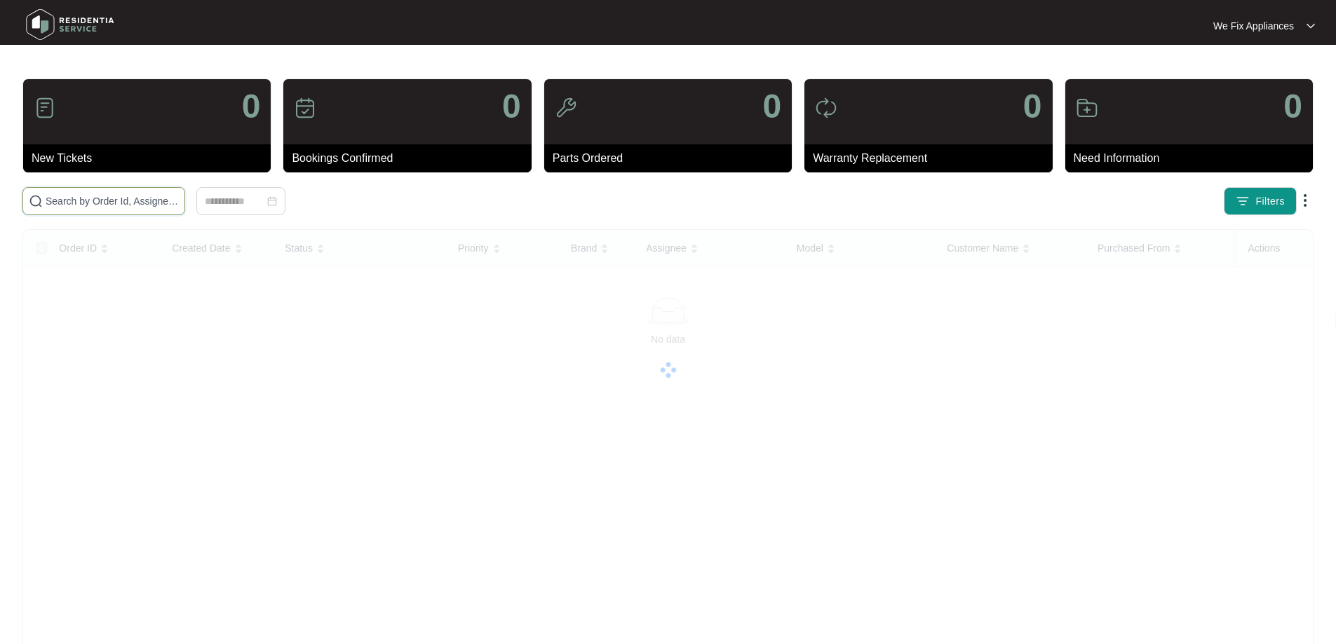
click at [102, 198] on input "text" at bounding box center [112, 201] width 133 height 15
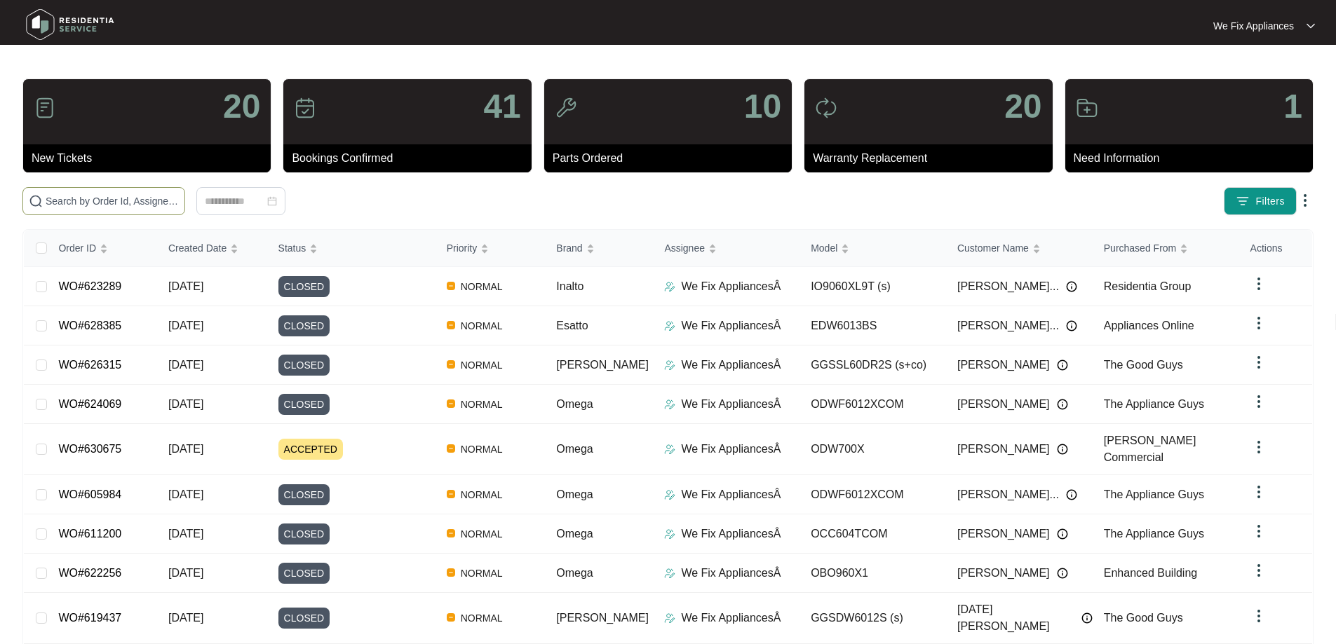
paste input "623289"
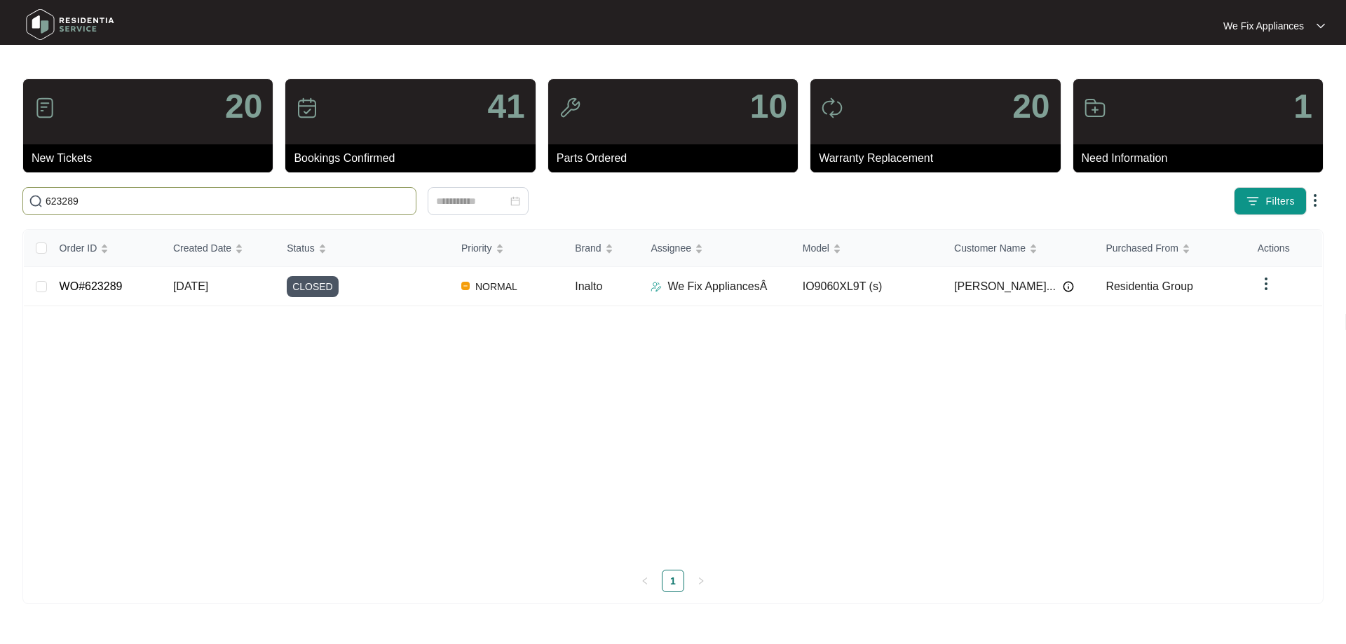
type input "623289"
